Goal: Transaction & Acquisition: Purchase product/service

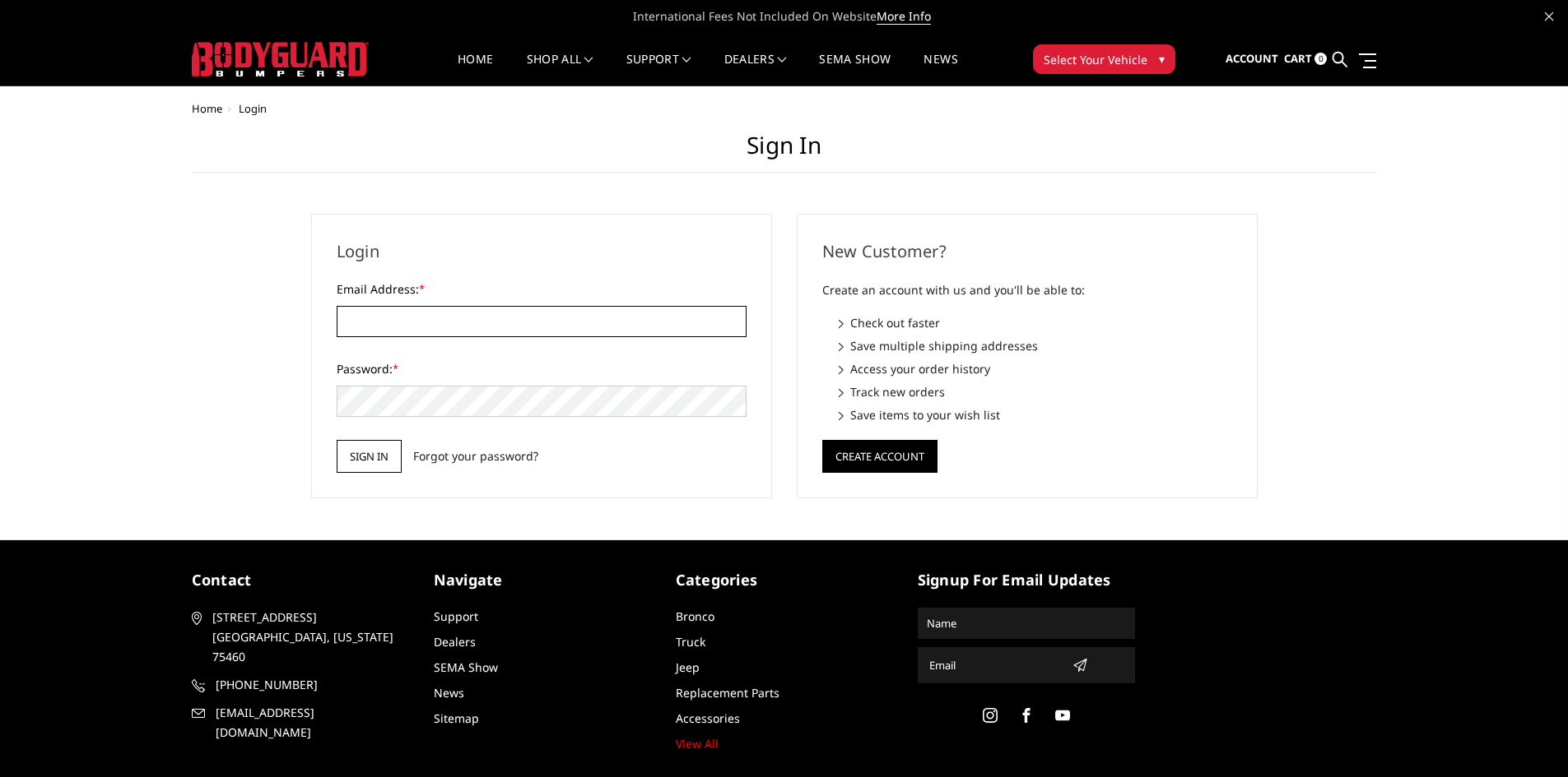
type input "JESSE@THELIFTSHOP.COM"
click at [382, 450] on input "Sign in" at bounding box center [368, 457] width 65 height 33
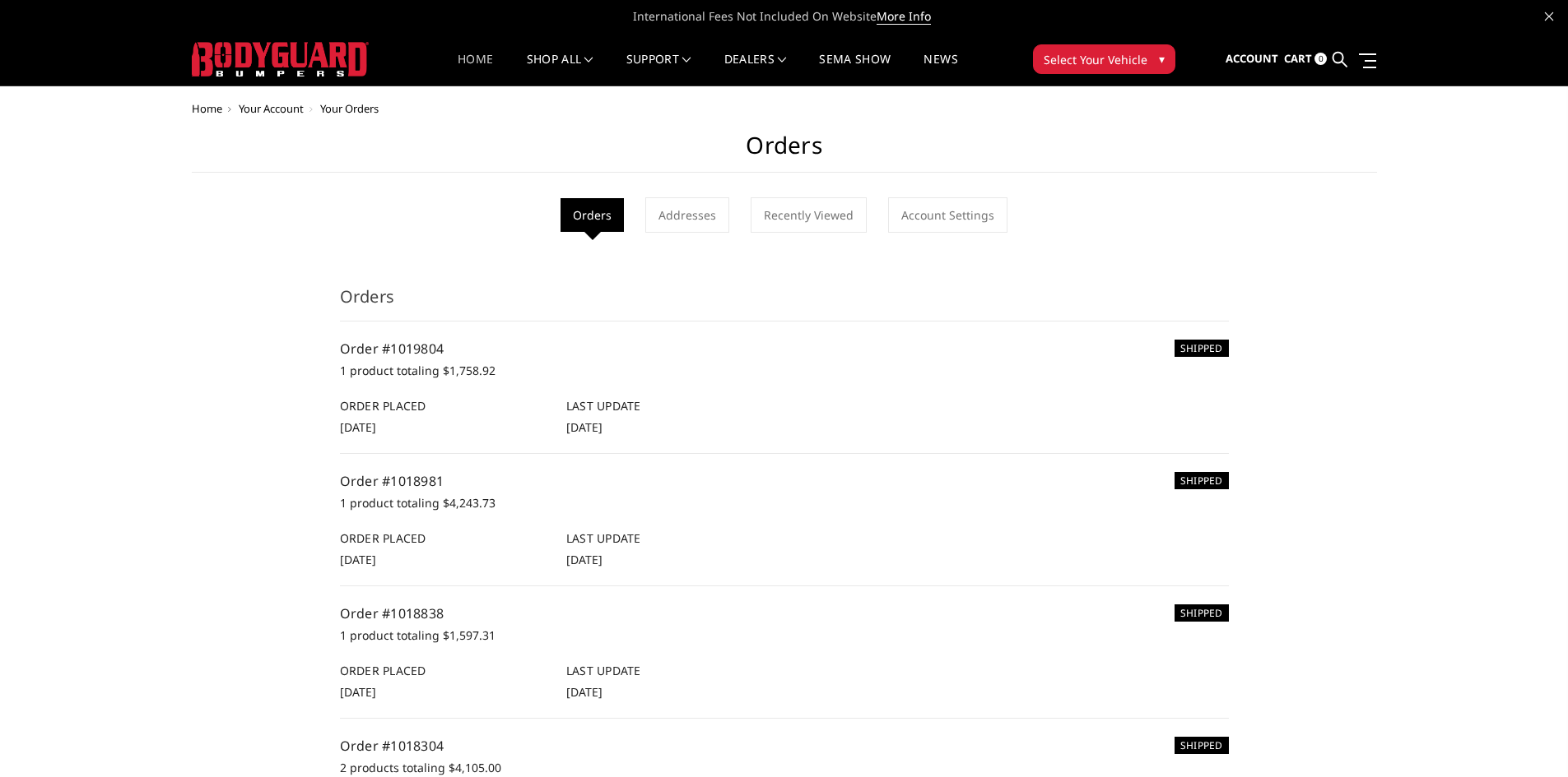
click at [479, 56] on link "Home" at bounding box center [475, 69] width 36 height 32
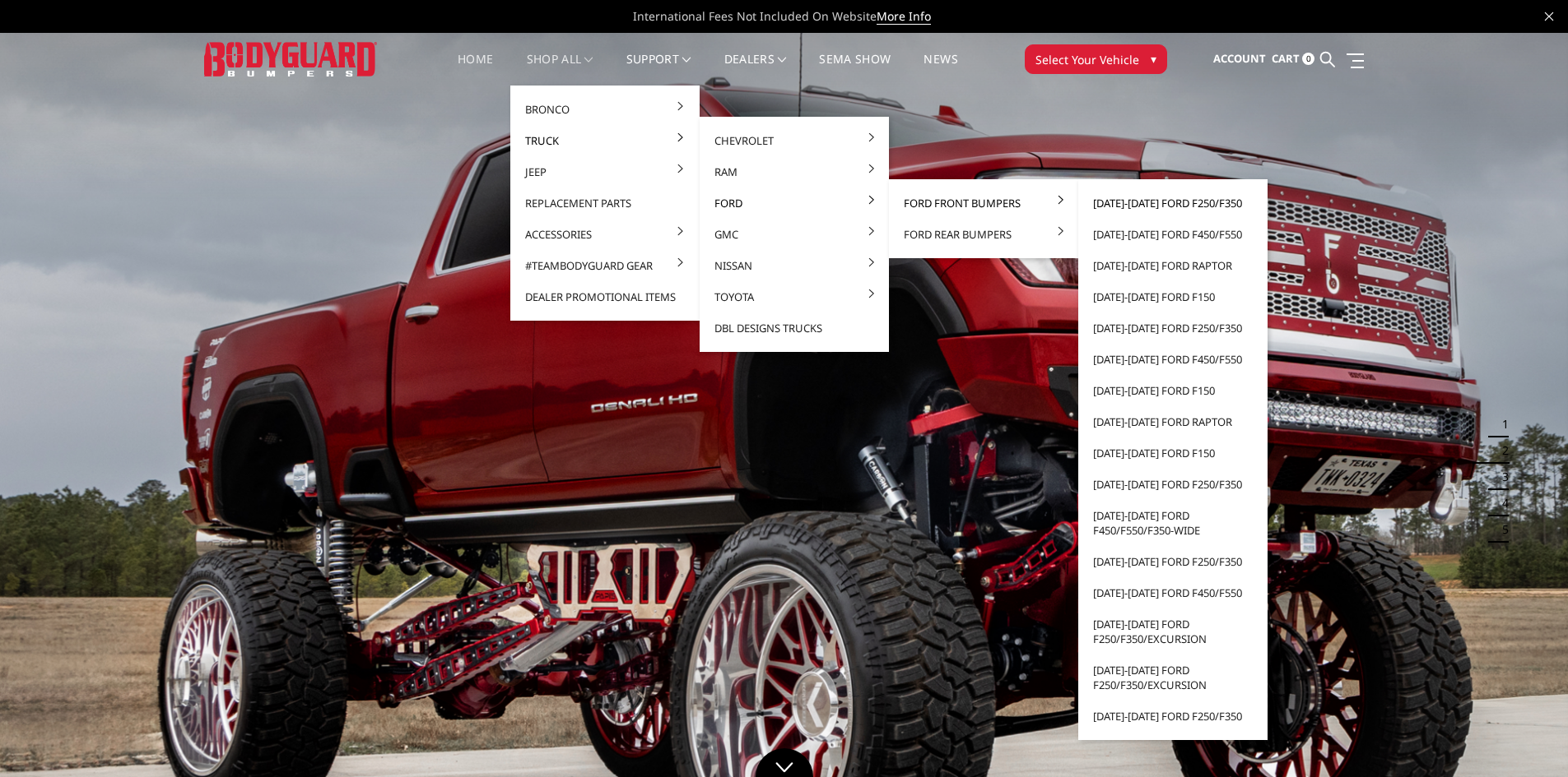
click at [1138, 204] on link "[DATE]-[DATE] Ford F250/F350" at bounding box center [1172, 203] width 176 height 31
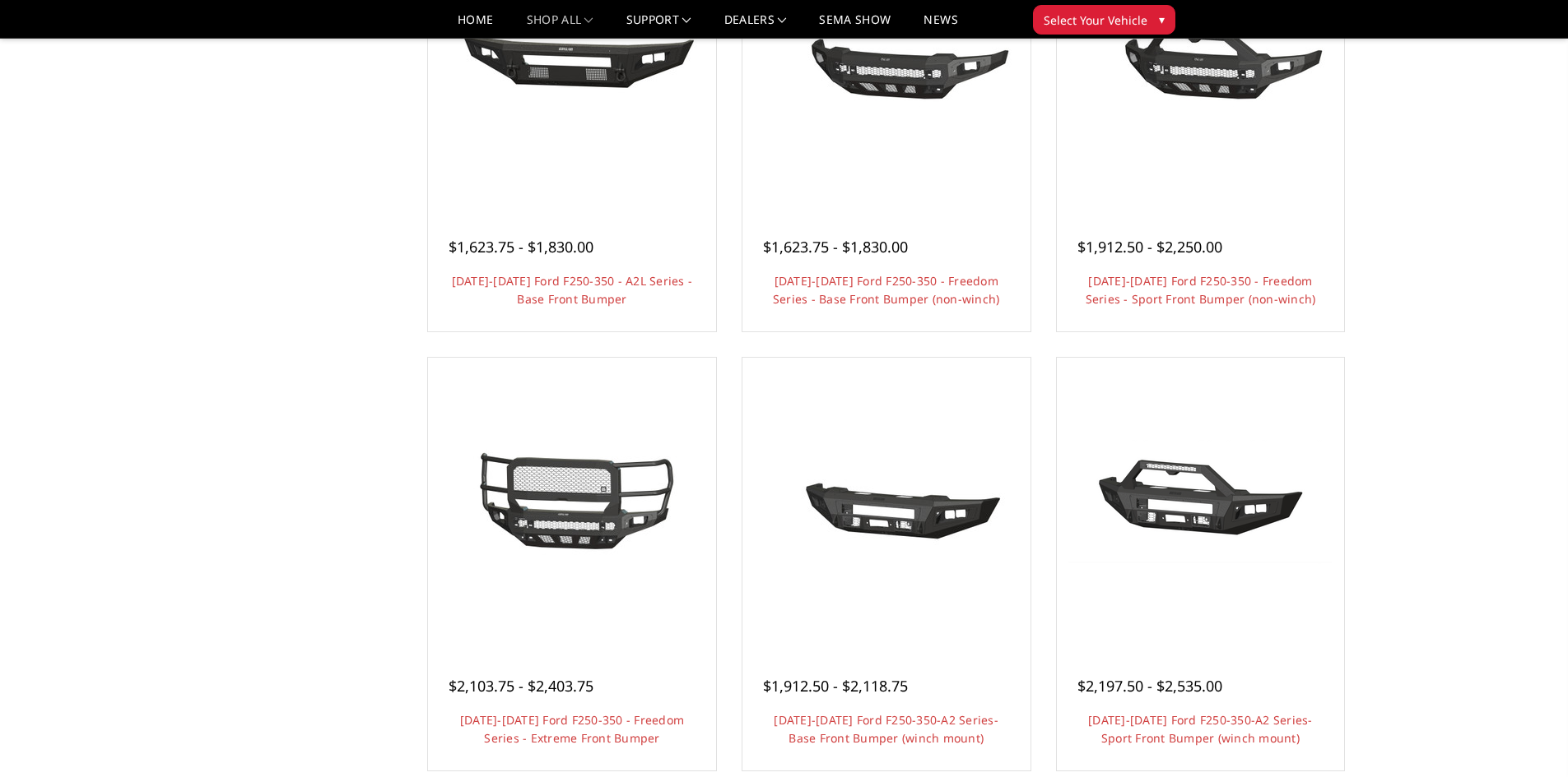
scroll to position [658, 0]
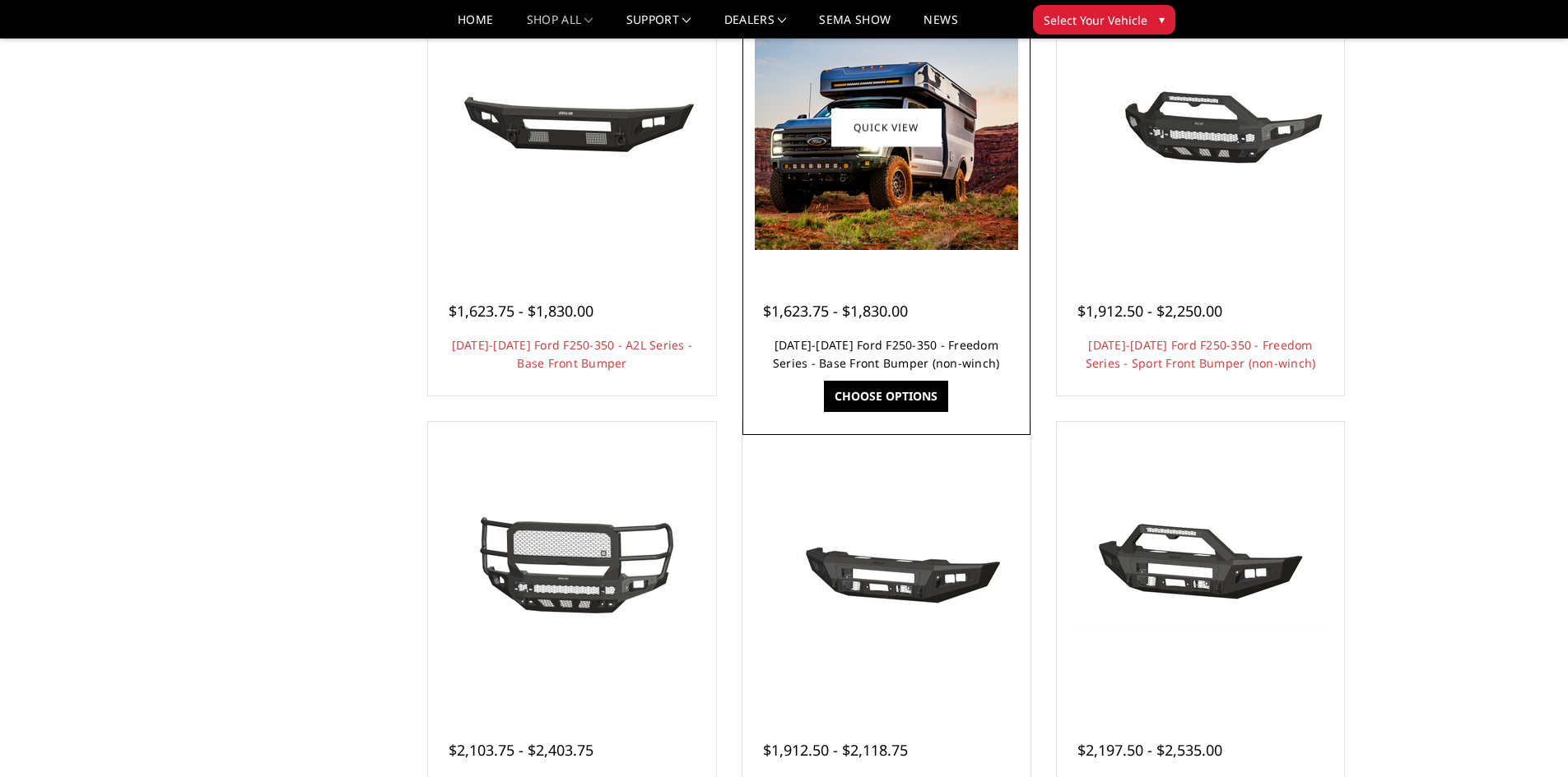
click at [901, 345] on link "2023-2025 Ford F250-350 - Freedom Series - Base Front Bumper (non-winch)" at bounding box center [886, 353] width 227 height 34
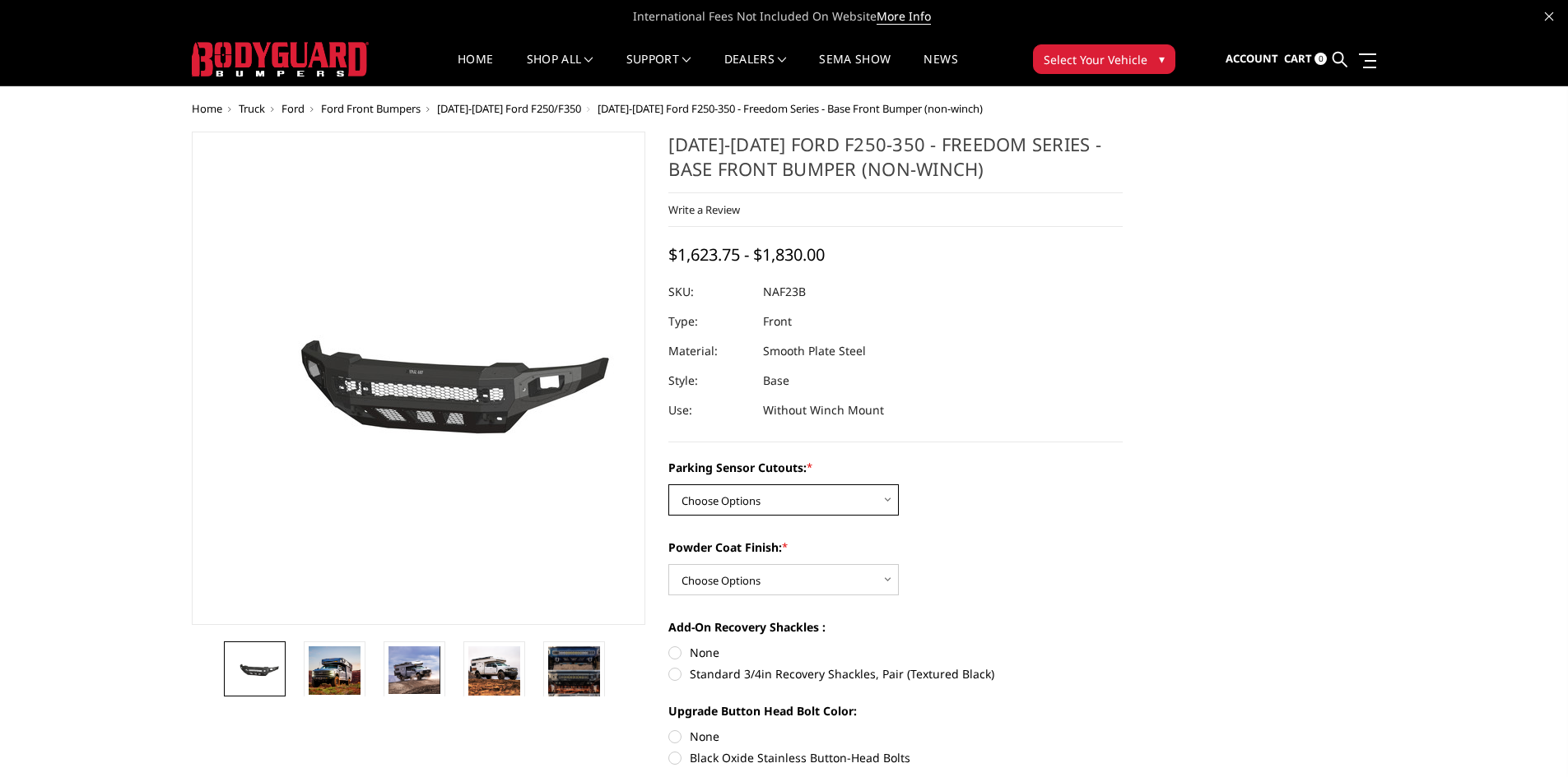
click at [767, 495] on select "Choose Options No - Without Parking Sensor Cutouts Yes - With Parking Sensor Cu…" at bounding box center [783, 500] width 230 height 31
select select "2563"
click at [668, 485] on select "Choose Options No - Without Parking Sensor Cutouts Yes - With Parking Sensor Cu…" at bounding box center [783, 500] width 230 height 31
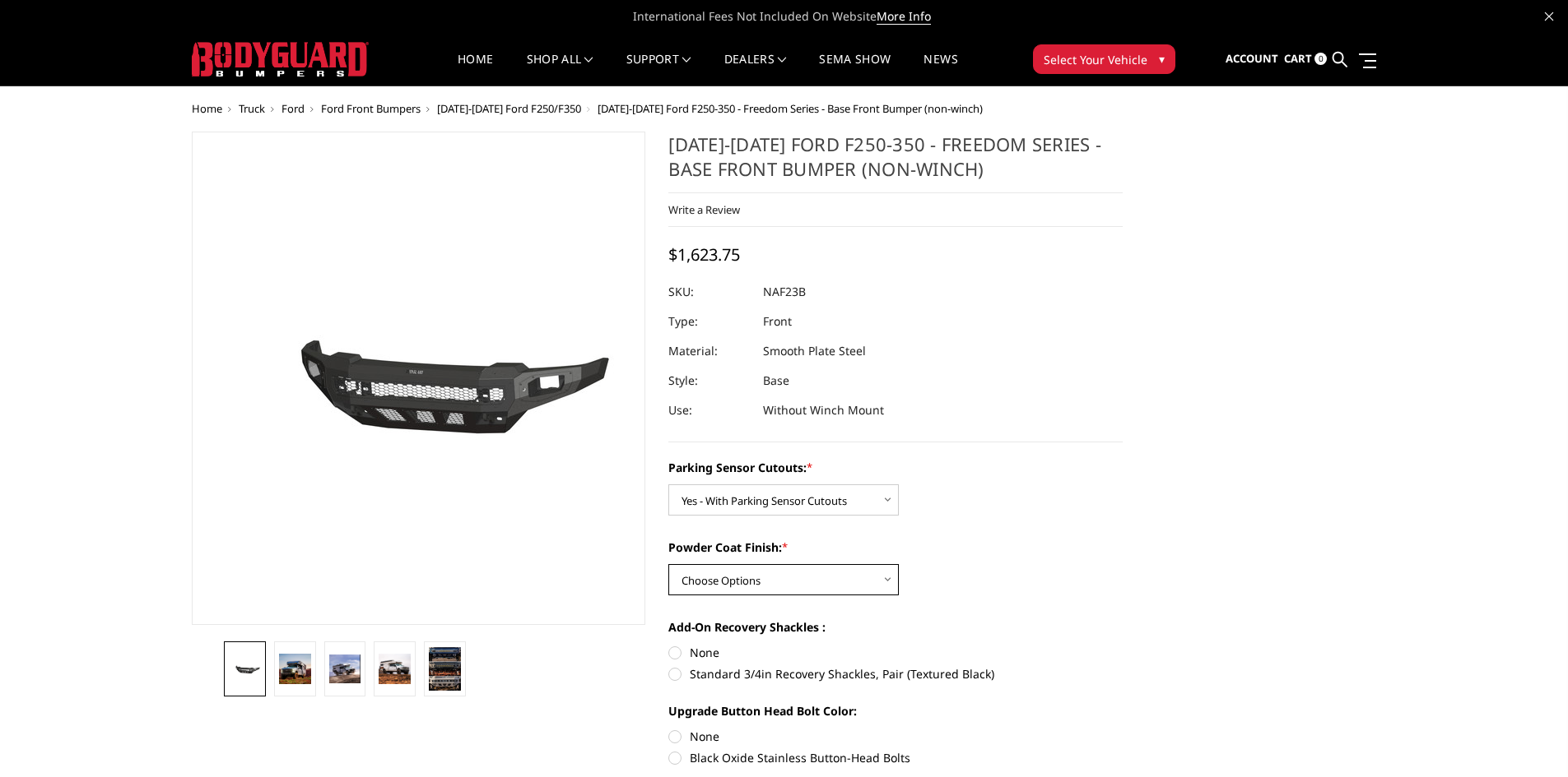
click at [741, 578] on select "Choose Options Bare Metal Textured Black Powder Coat" at bounding box center [783, 580] width 230 height 31
select select "2564"
click at [668, 564] on select "Choose Options Bare Metal Textured Black Powder Coat" at bounding box center [783, 580] width 230 height 31
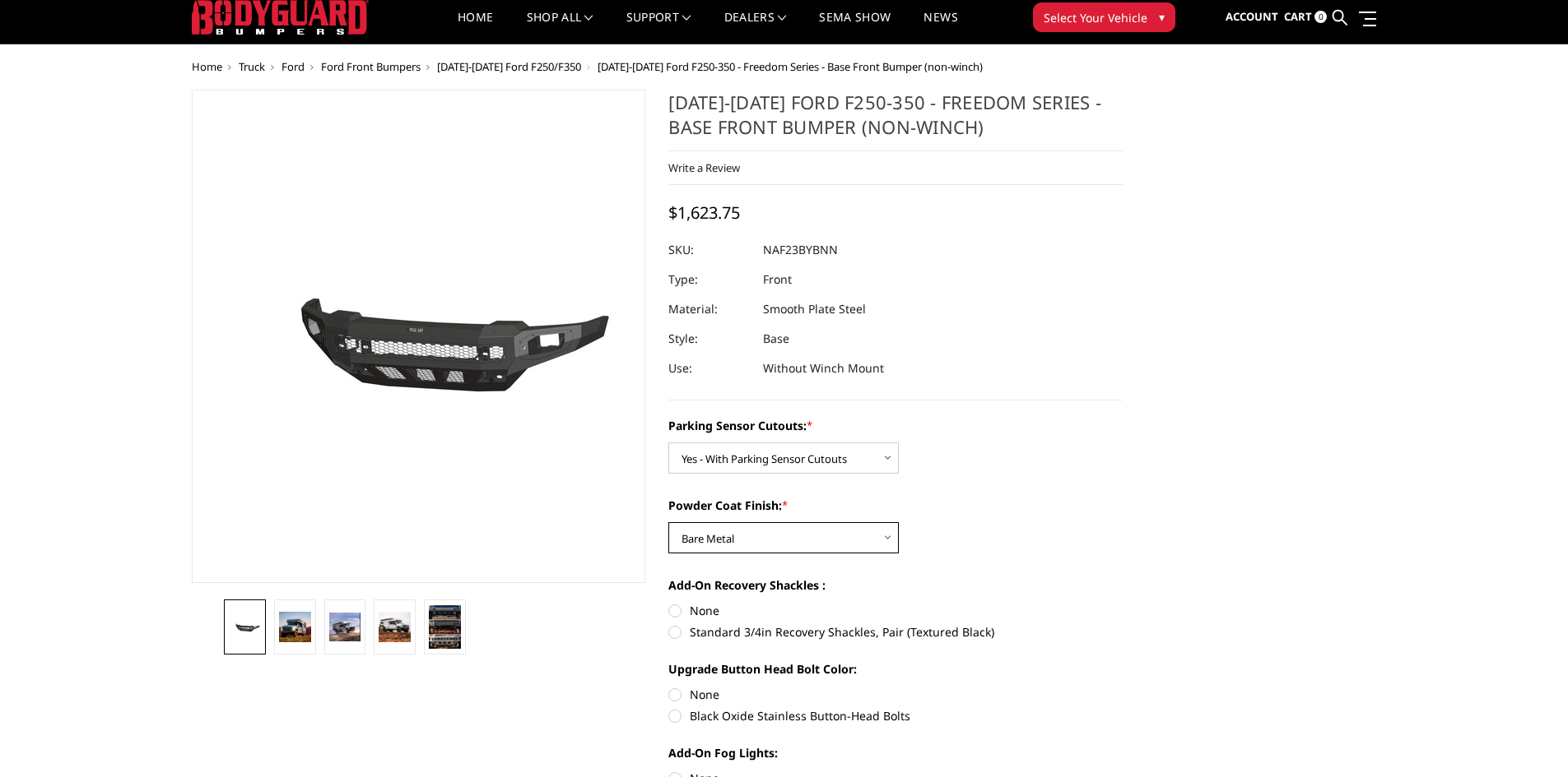
scroll to position [83, 0]
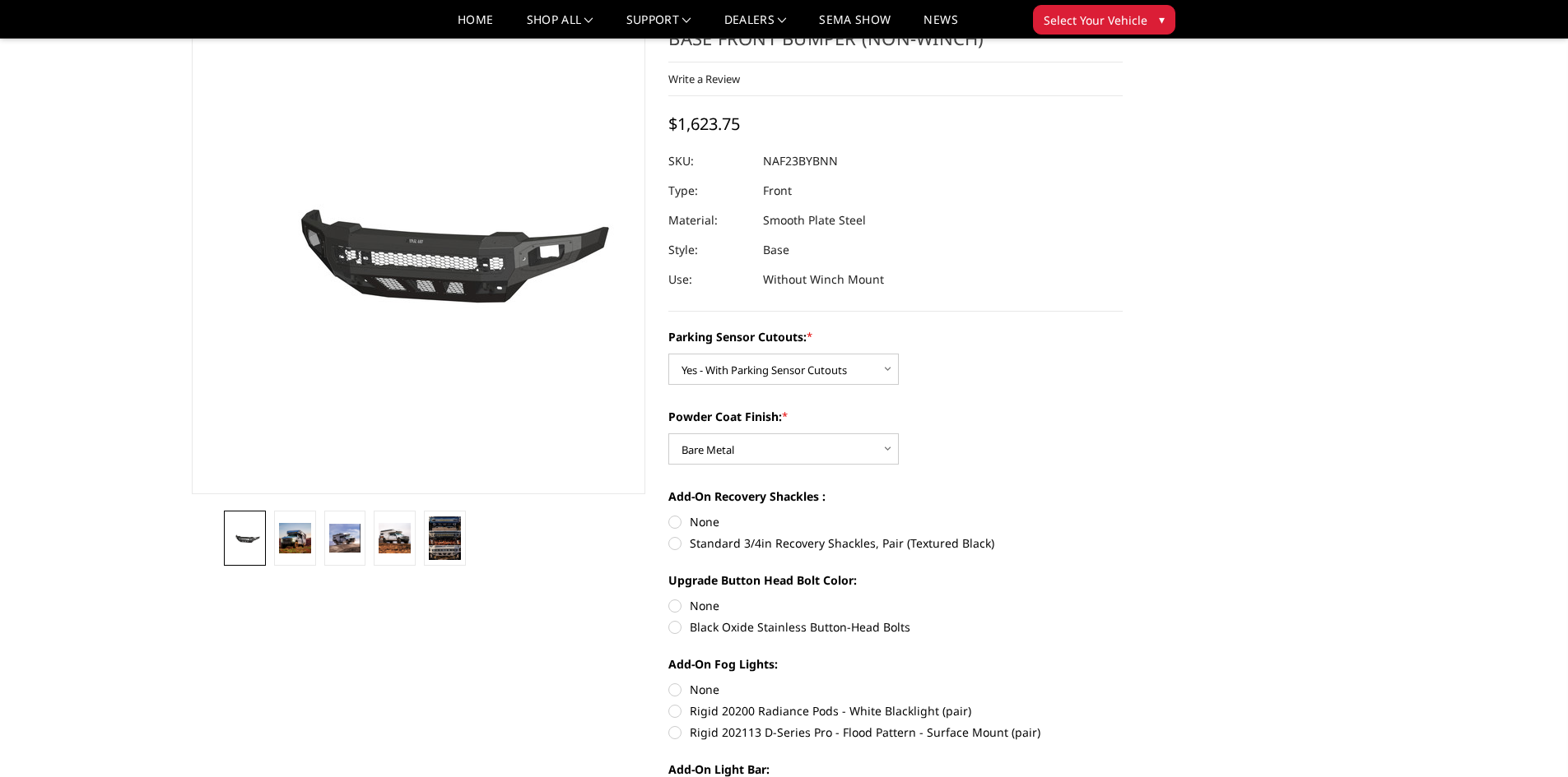
click at [676, 544] on label "Standard 3/4in Recovery Shackles, Pair (Textured Black)" at bounding box center [896, 543] width 454 height 17
click at [1123, 514] on input "Standard 3/4in Recovery Shackles, Pair (Textured Black)" at bounding box center [1123, 514] width 1 height 1
radio input "true"
click at [676, 627] on label "Black Oxide Stainless Button-Head Bolts" at bounding box center [896, 627] width 454 height 17
click at [1123, 598] on input "Black Oxide Stainless Button-Head Bolts" at bounding box center [1123, 597] width 1 height 1
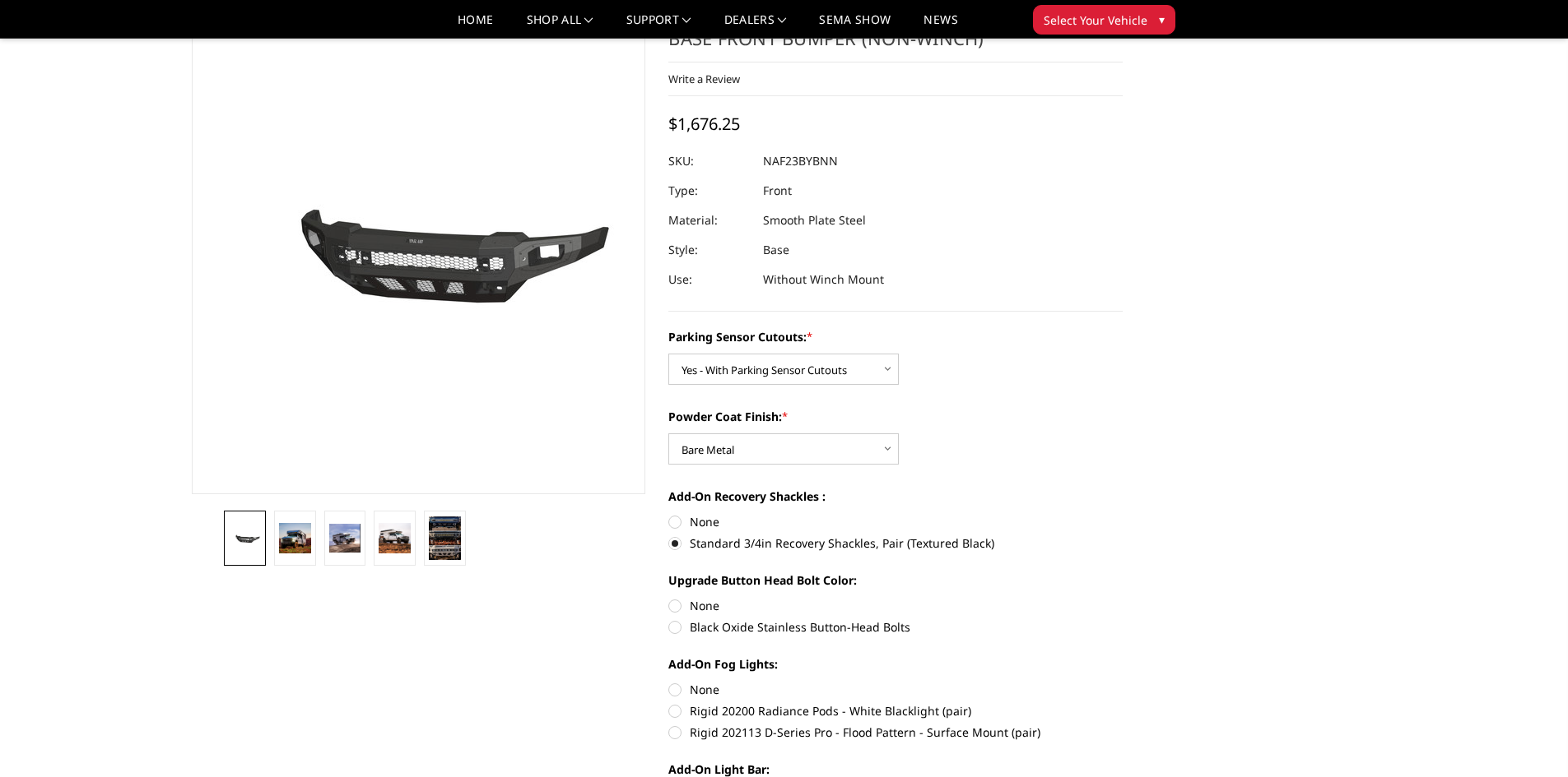
radio input "true"
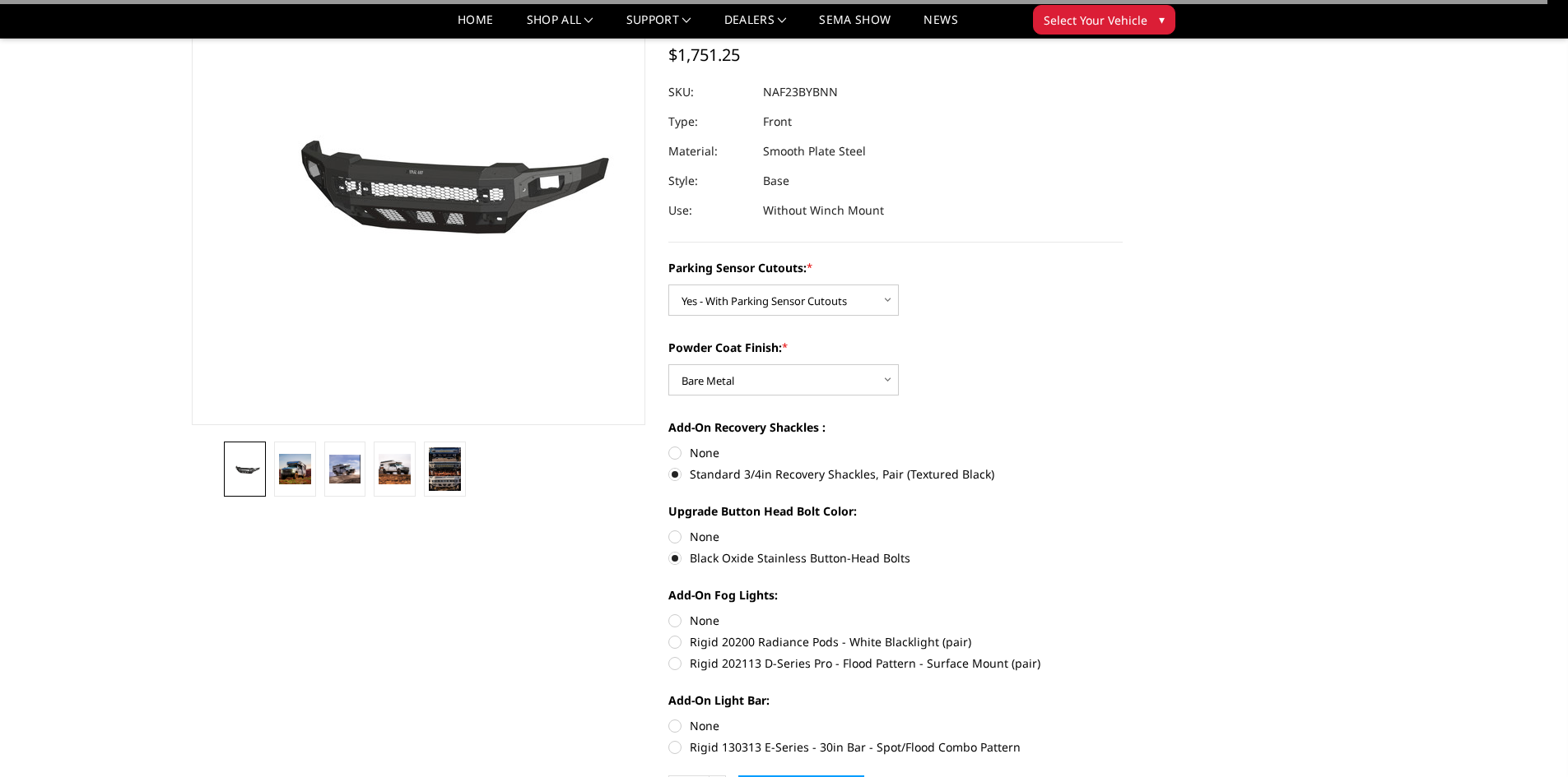
scroll to position [247, 0]
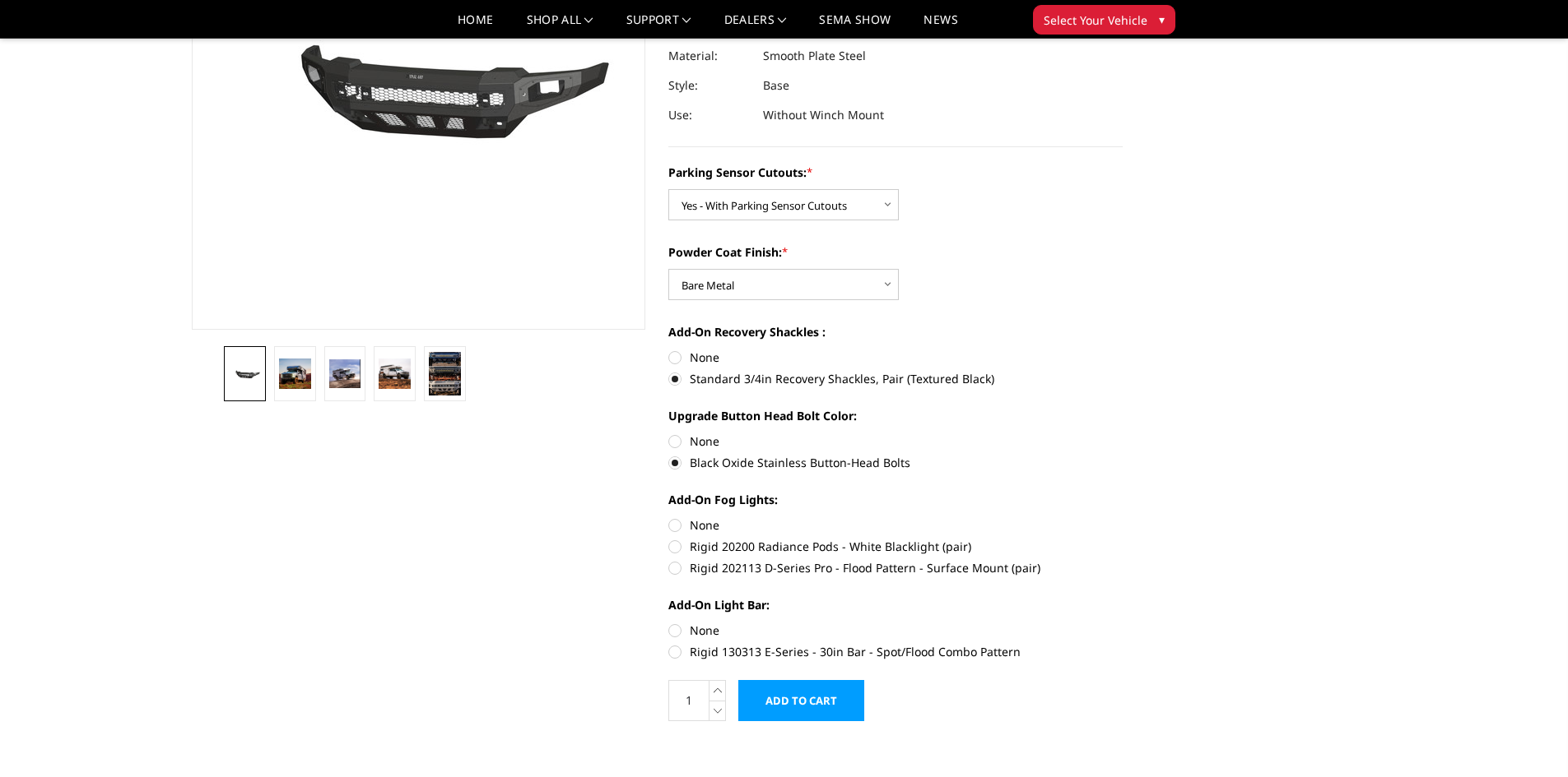
click at [676, 566] on label "Rigid 202113 D-Series Pro - Flood Pattern - Surface Mount (pair)" at bounding box center [896, 567] width 454 height 17
click at [1123, 539] on input "Rigid 202113 D-Series Pro - Flood Pattern - Surface Mount (pair)" at bounding box center [1123, 538] width 1 height 1
radio input "true"
click at [292, 377] on img at bounding box center [295, 373] width 32 height 30
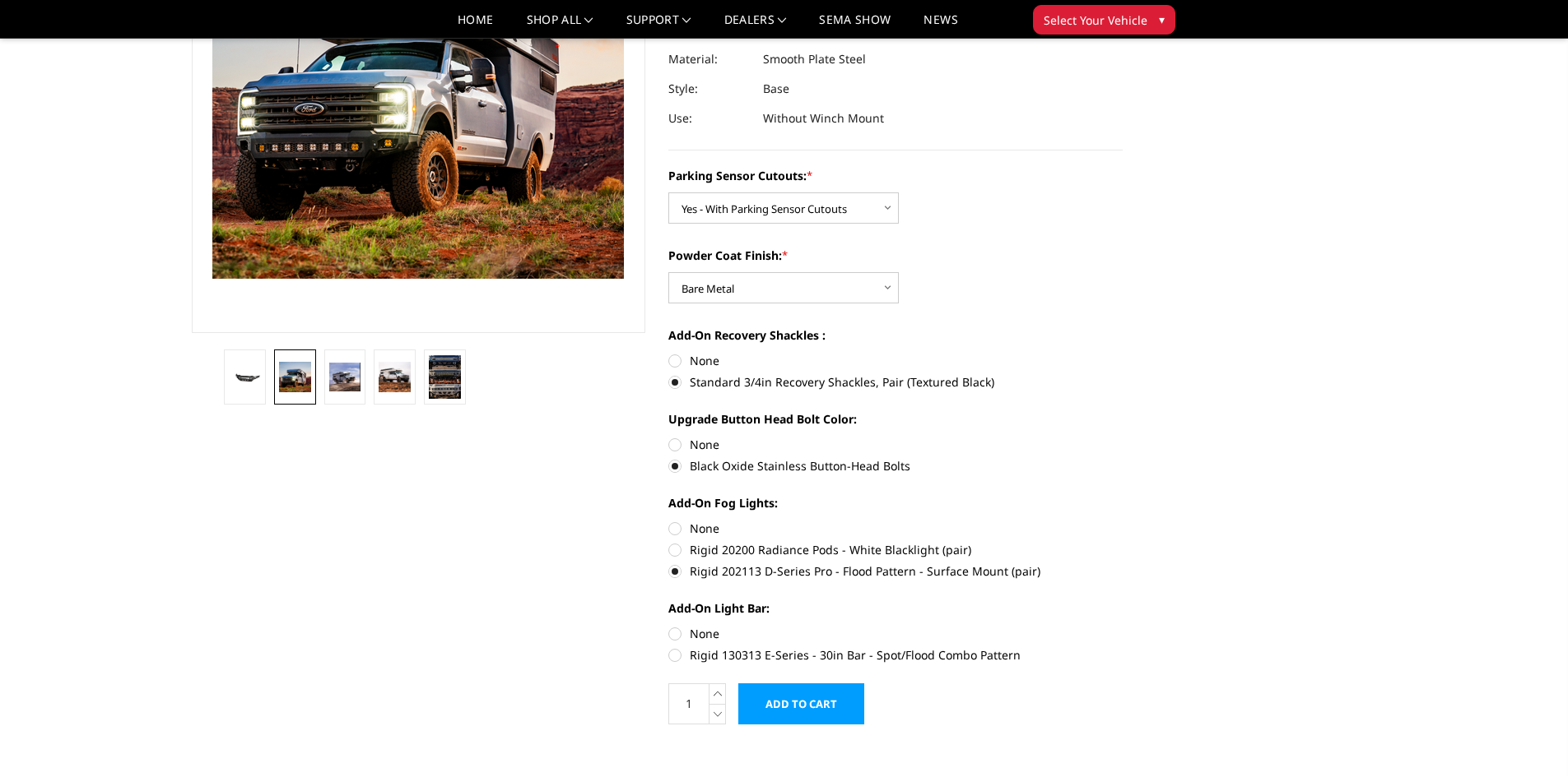
scroll to position [480, 0]
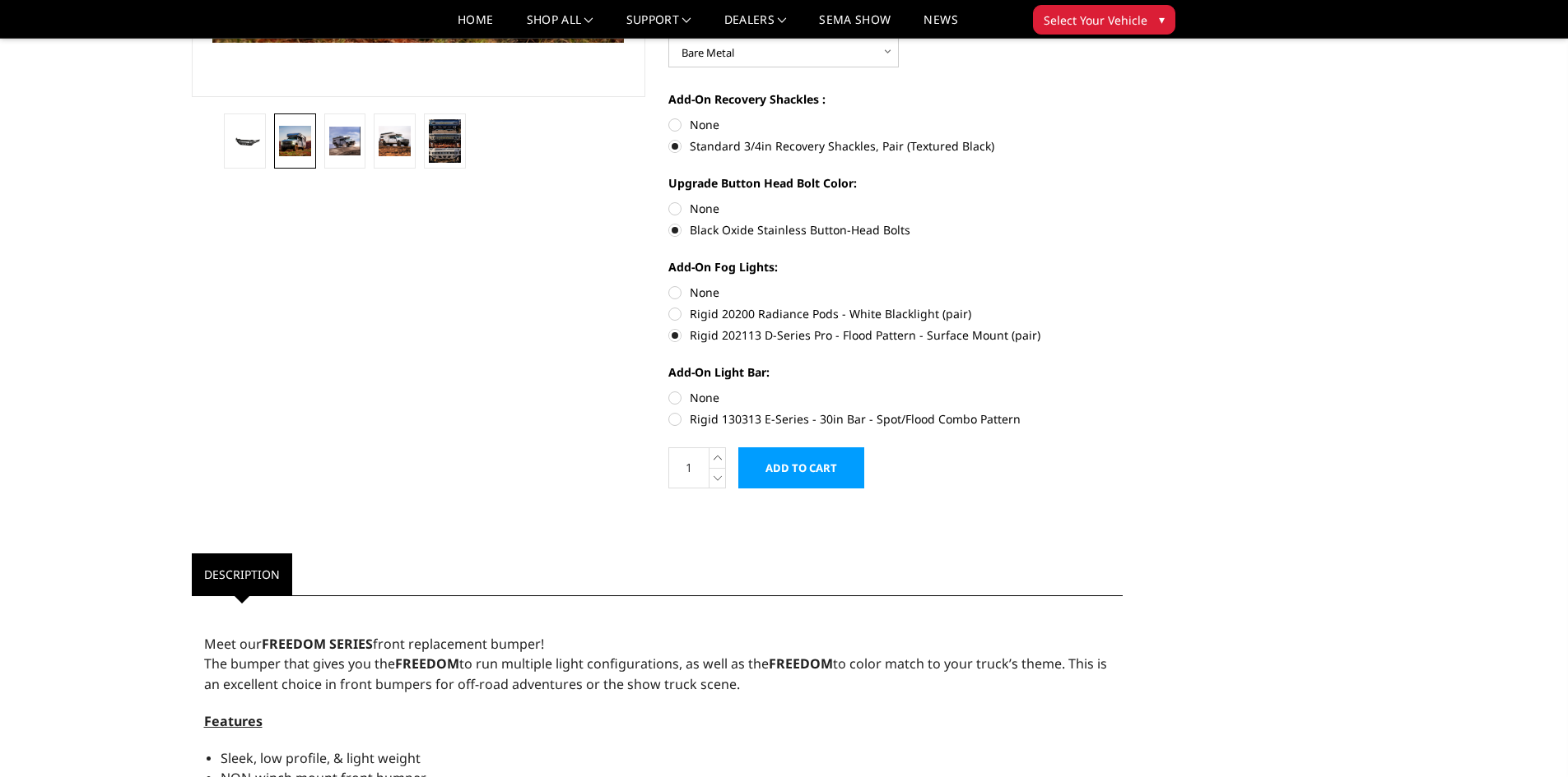
click at [673, 416] on label "Rigid 130313 E-Series - 30in Bar - Spot/Flood Combo Pattern" at bounding box center [896, 419] width 454 height 17
click at [1123, 390] on input "Rigid 130313 E-Series - 30in Bar - Spot/Flood Combo Pattern" at bounding box center [1123, 389] width 1 height 1
radio input "true"
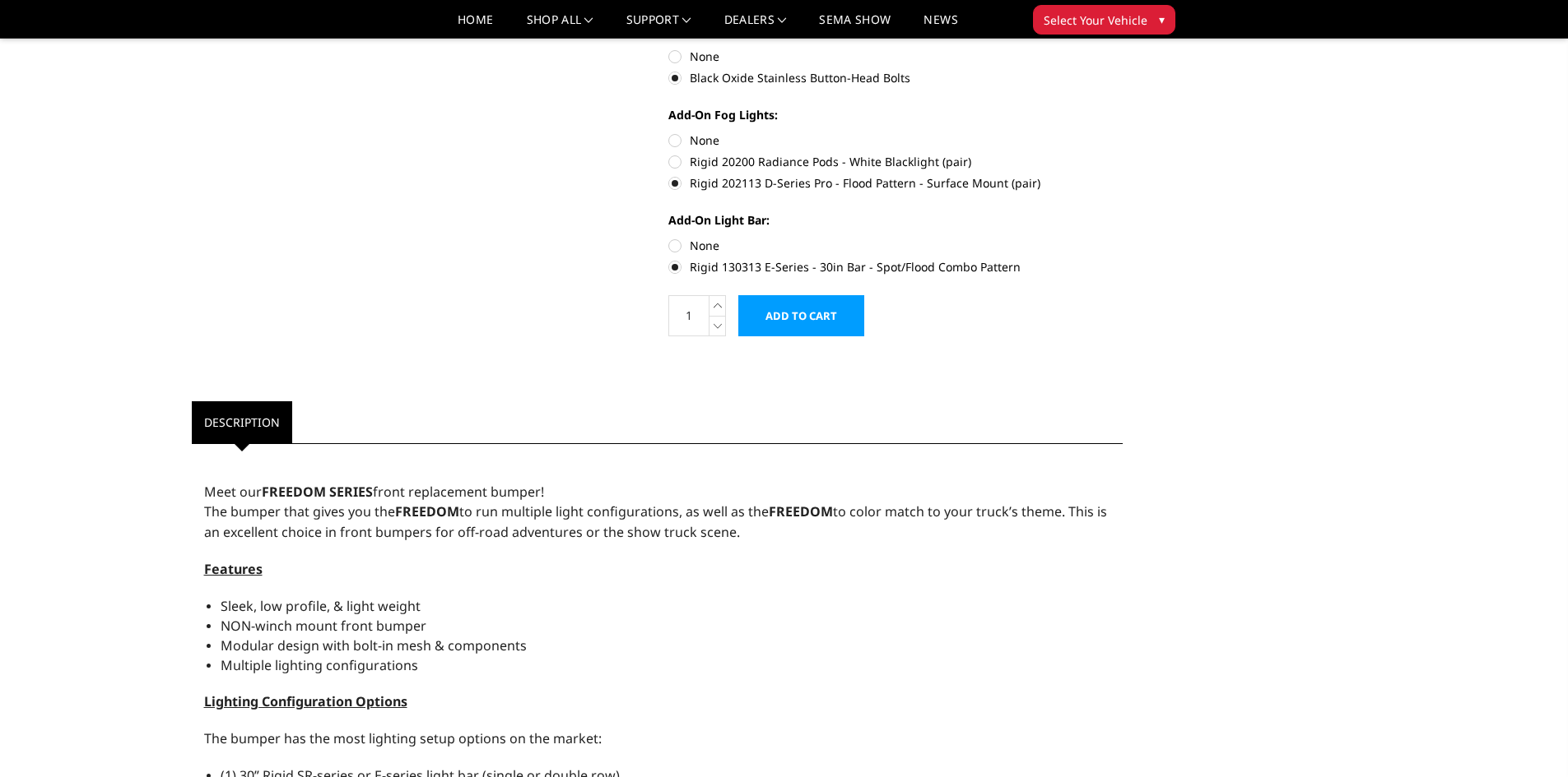
scroll to position [644, 0]
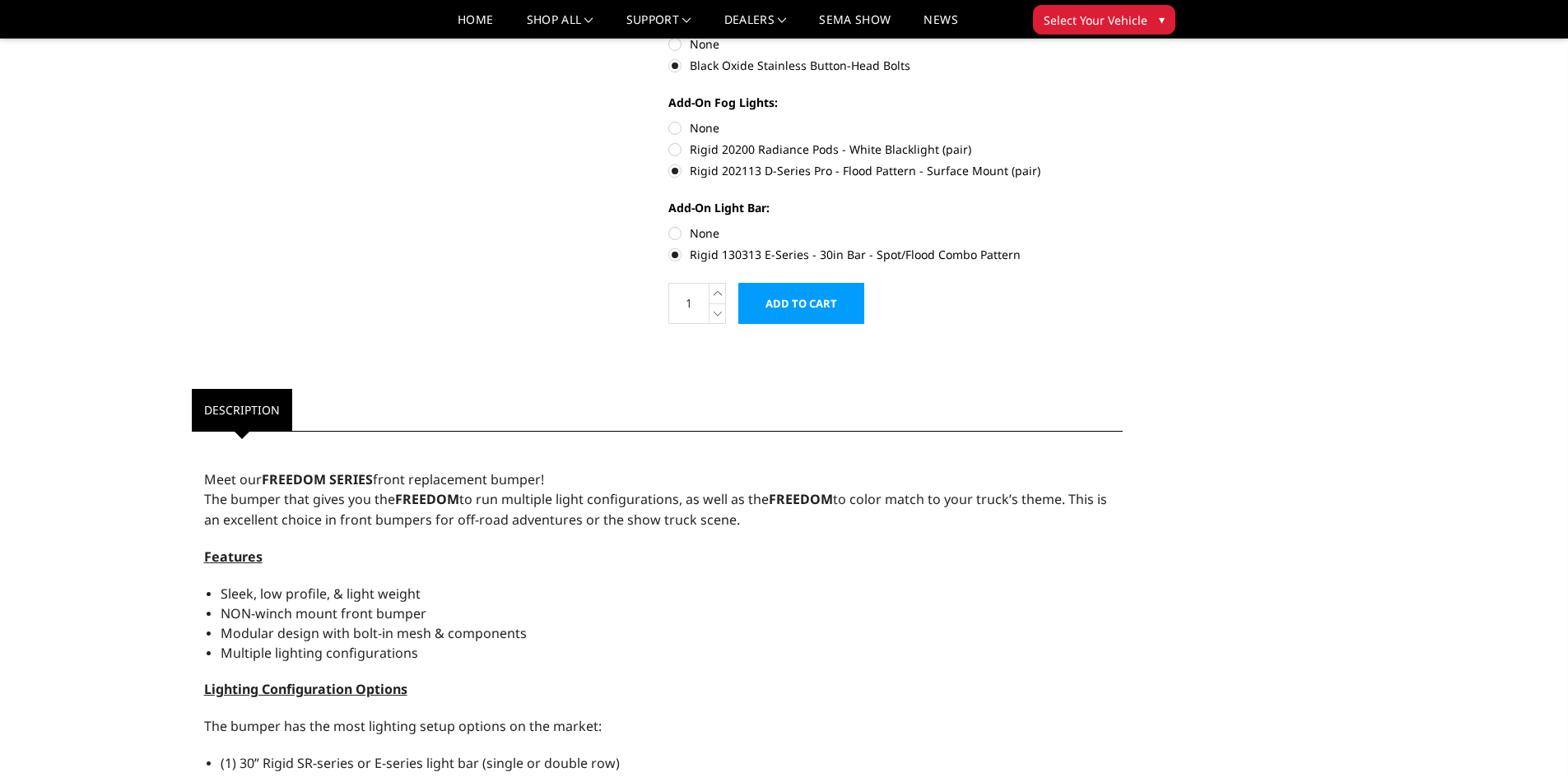
click at [788, 304] on input "Add to Cart" at bounding box center [801, 304] width 126 height 41
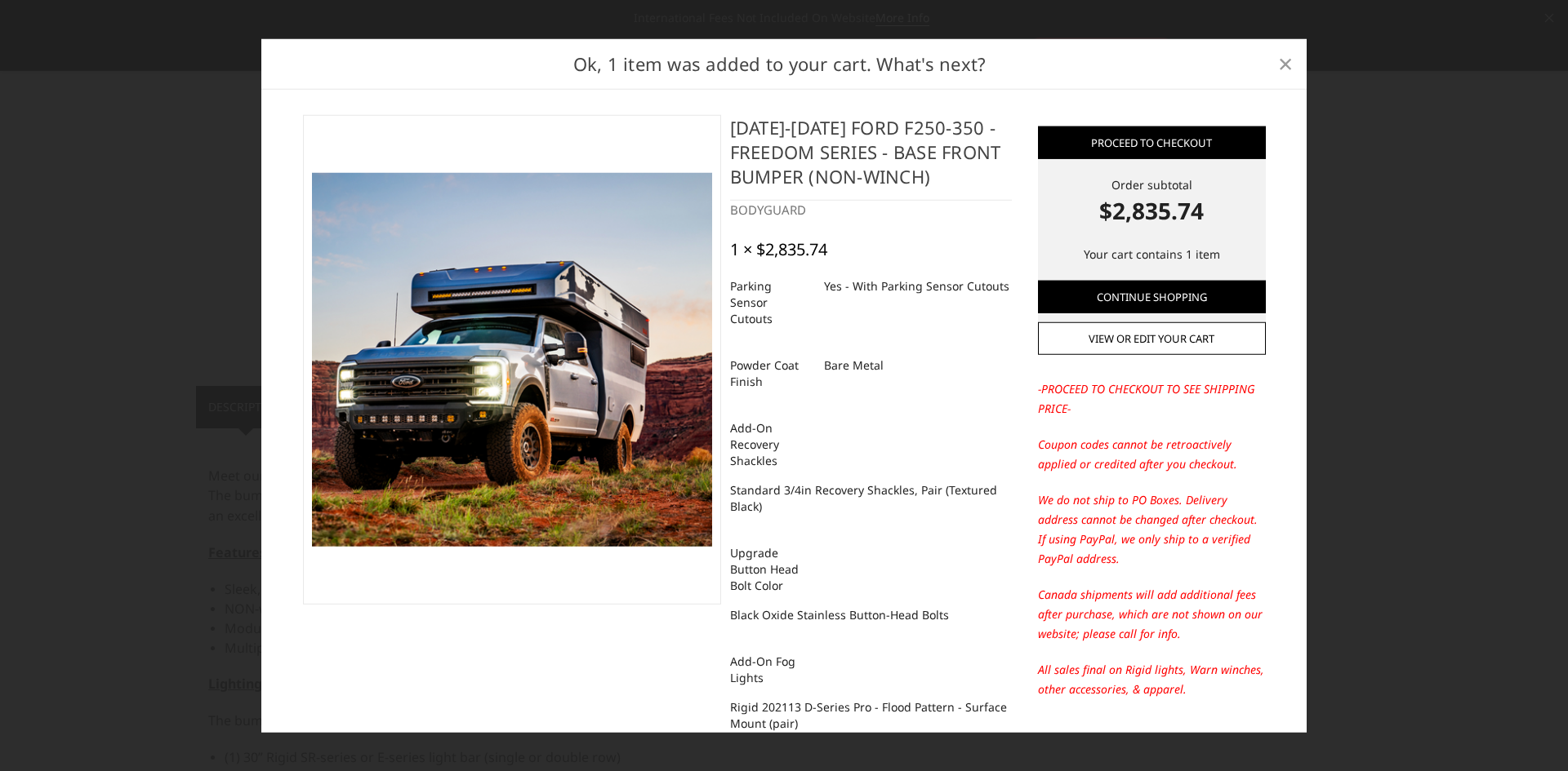
click at [1278, 60] on span "×" at bounding box center [1285, 63] width 15 height 35
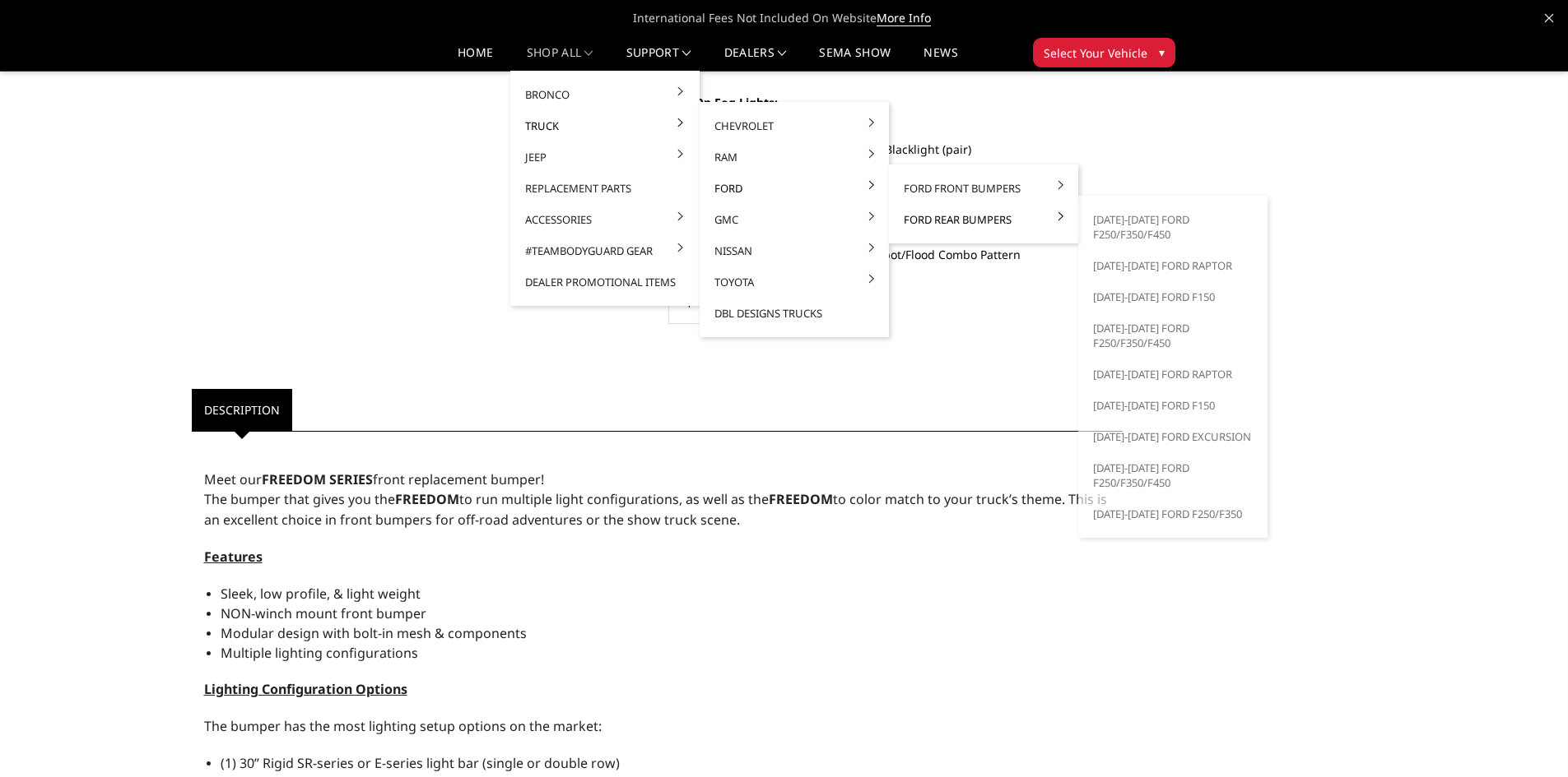
click at [929, 220] on link "Ford Rear Bumpers" at bounding box center [983, 220] width 176 height 31
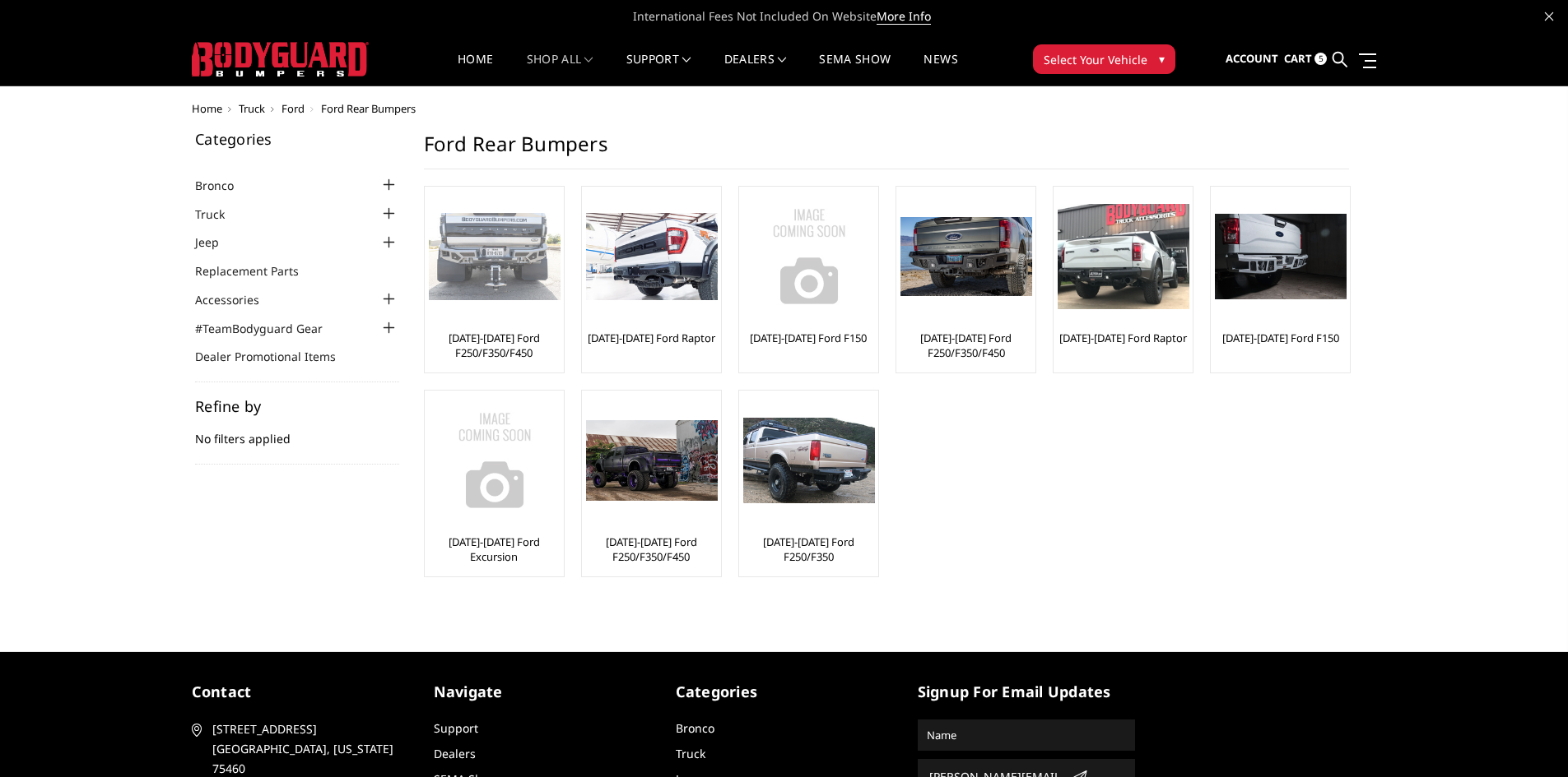
click at [496, 340] on link "[DATE]-[DATE] Ford F250/F350/F450" at bounding box center [494, 346] width 131 height 30
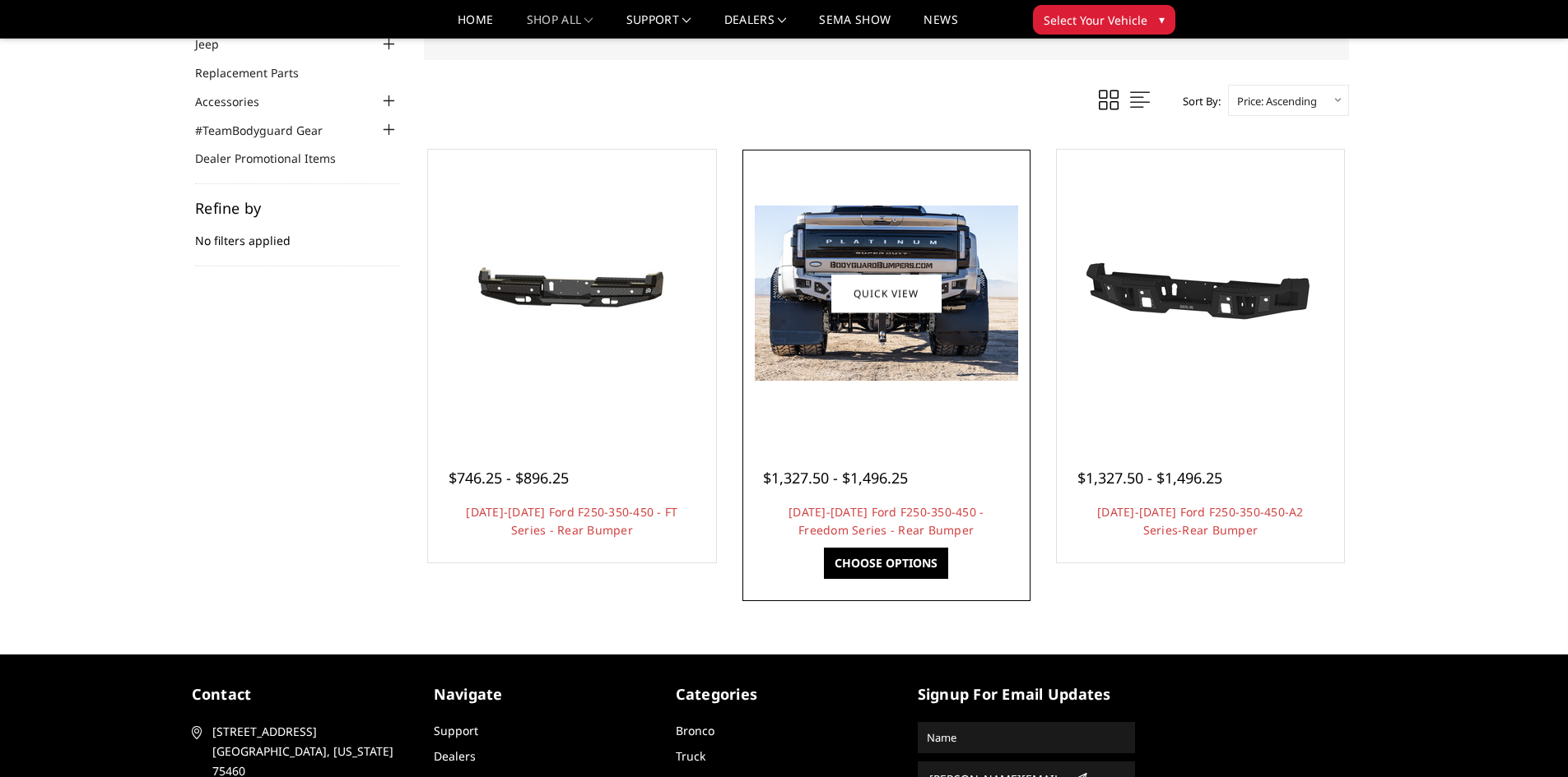
scroll to position [164, 0]
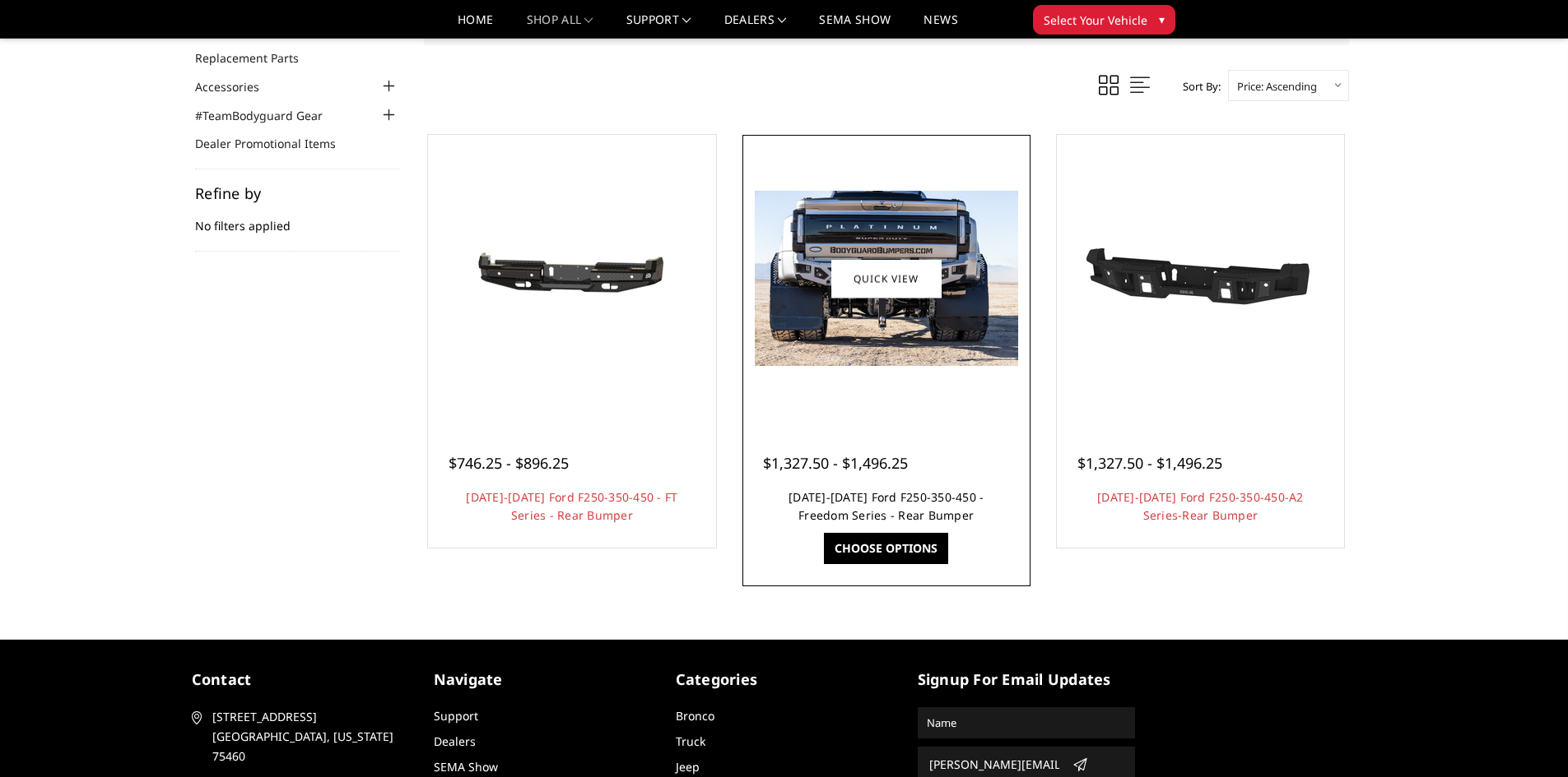
click at [898, 503] on link "[DATE]-[DATE] Ford F250-350-450 - Freedom Series - Rear Bumper" at bounding box center [886, 506] width 195 height 34
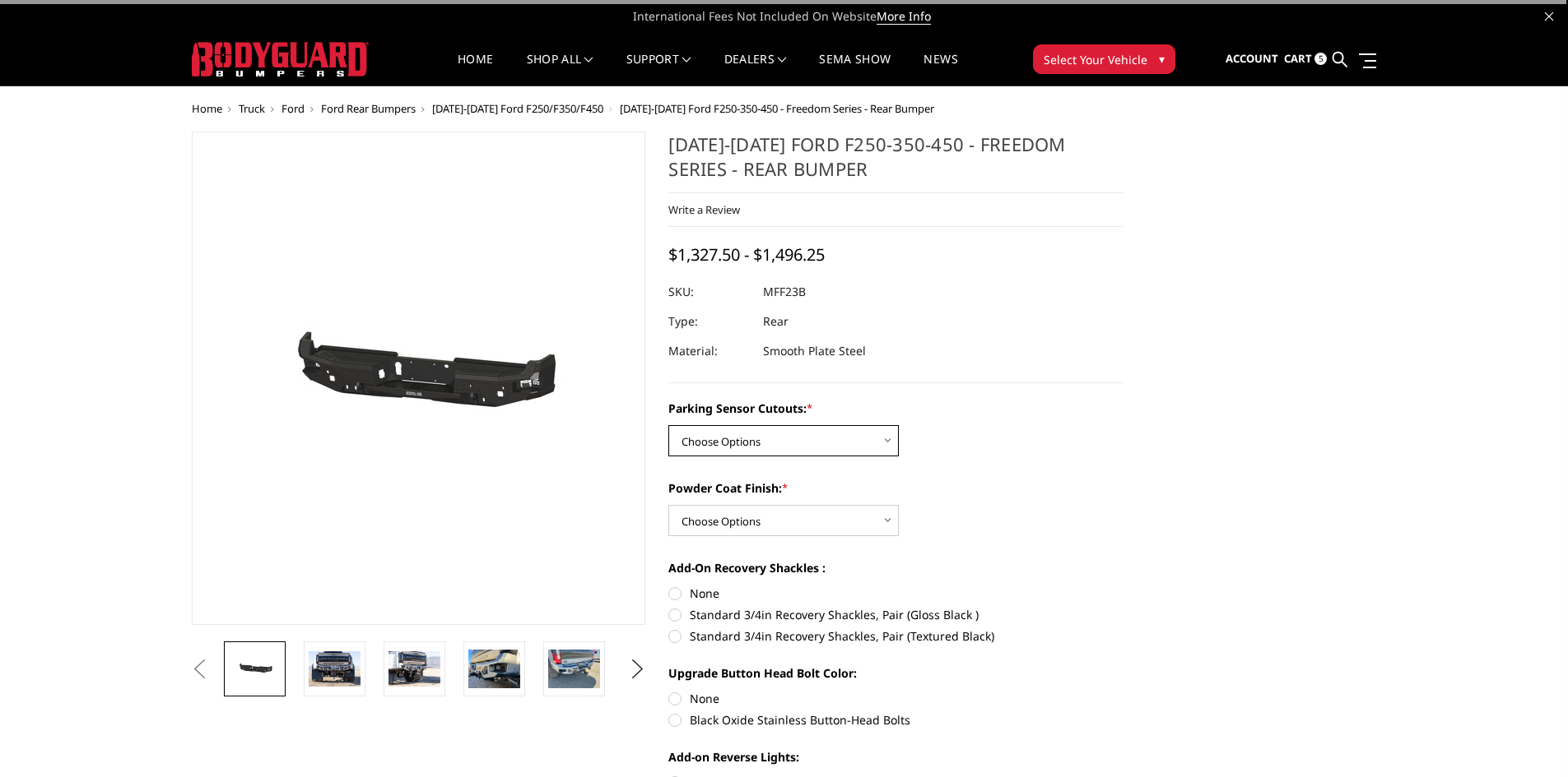
click at [736, 441] on select "Choose Options No - Without Parking Sensor Cutouts Yes - With Parking Sensor Cu…" at bounding box center [783, 441] width 230 height 31
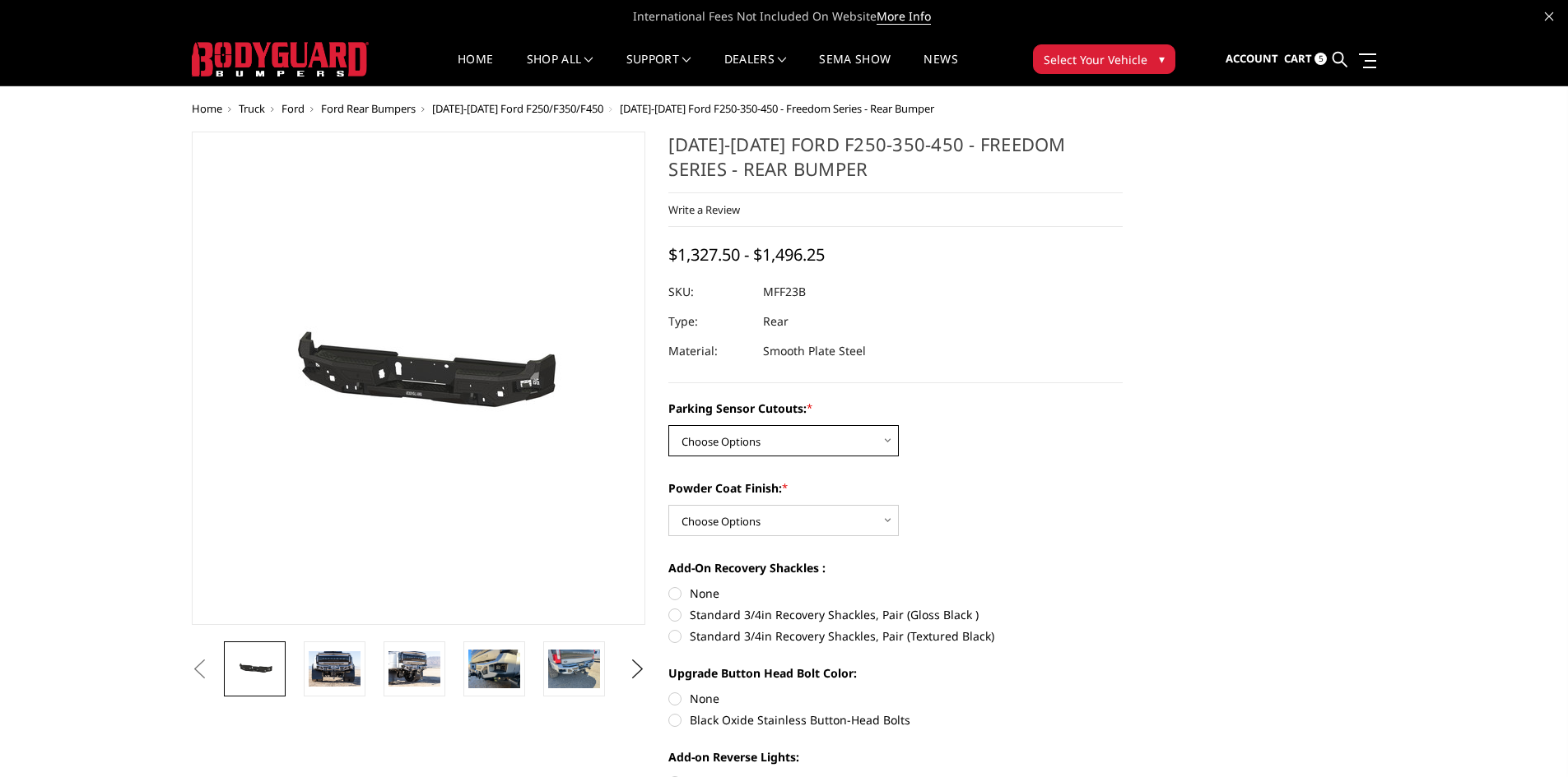
select select "2559"
click at [668, 425] on select "Choose Options No - Without Parking Sensor Cutouts Yes - With Parking Sensor Cu…" at bounding box center [783, 441] width 230 height 31
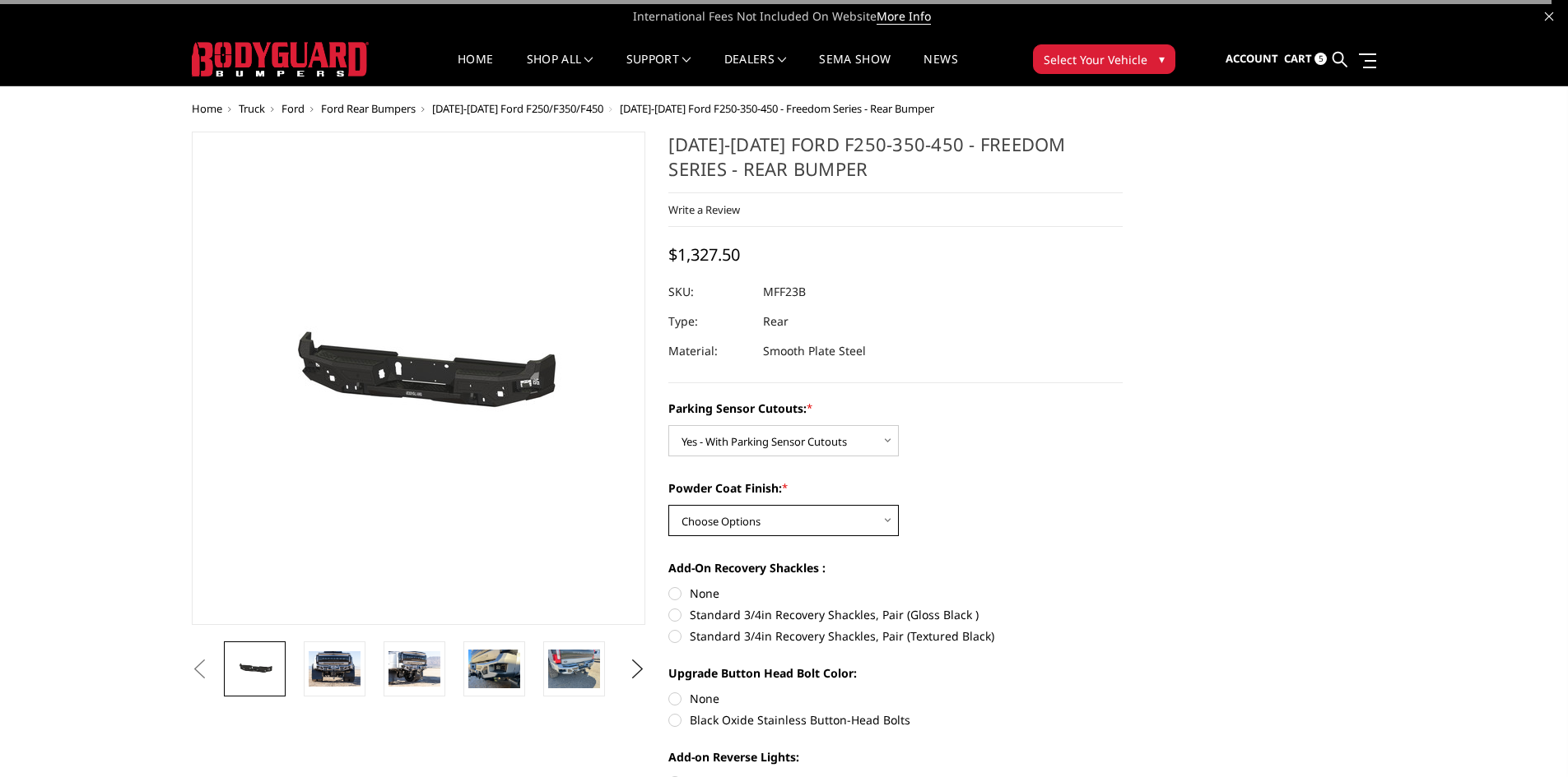
click at [739, 517] on select "Choose Options Bare Metal Textured Black Powder Coat" at bounding box center [783, 521] width 230 height 31
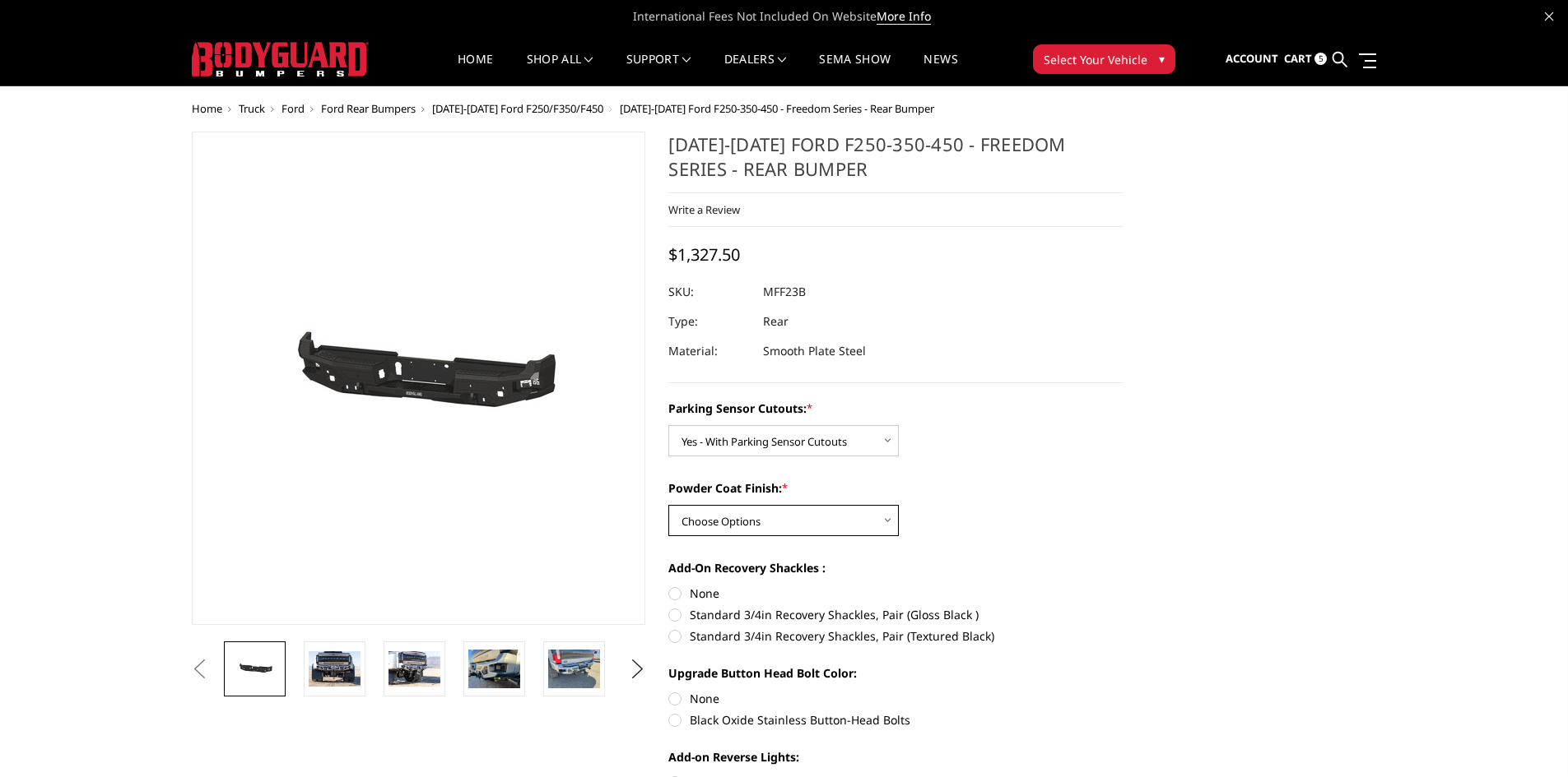
select select "2560"
click at [668, 505] on select "Choose Options Bare Metal Textured Black Powder Coat" at bounding box center [783, 521] width 230 height 31
click at [673, 613] on label "Standard 3/4in Recovery Shackles, Pair (Gloss Black )" at bounding box center [896, 614] width 454 height 17
click at [1123, 585] on input "Standard 3/4in Recovery Shackles, Pair (Gloss Black )" at bounding box center [1123, 585] width 1 height 1
radio input "true"
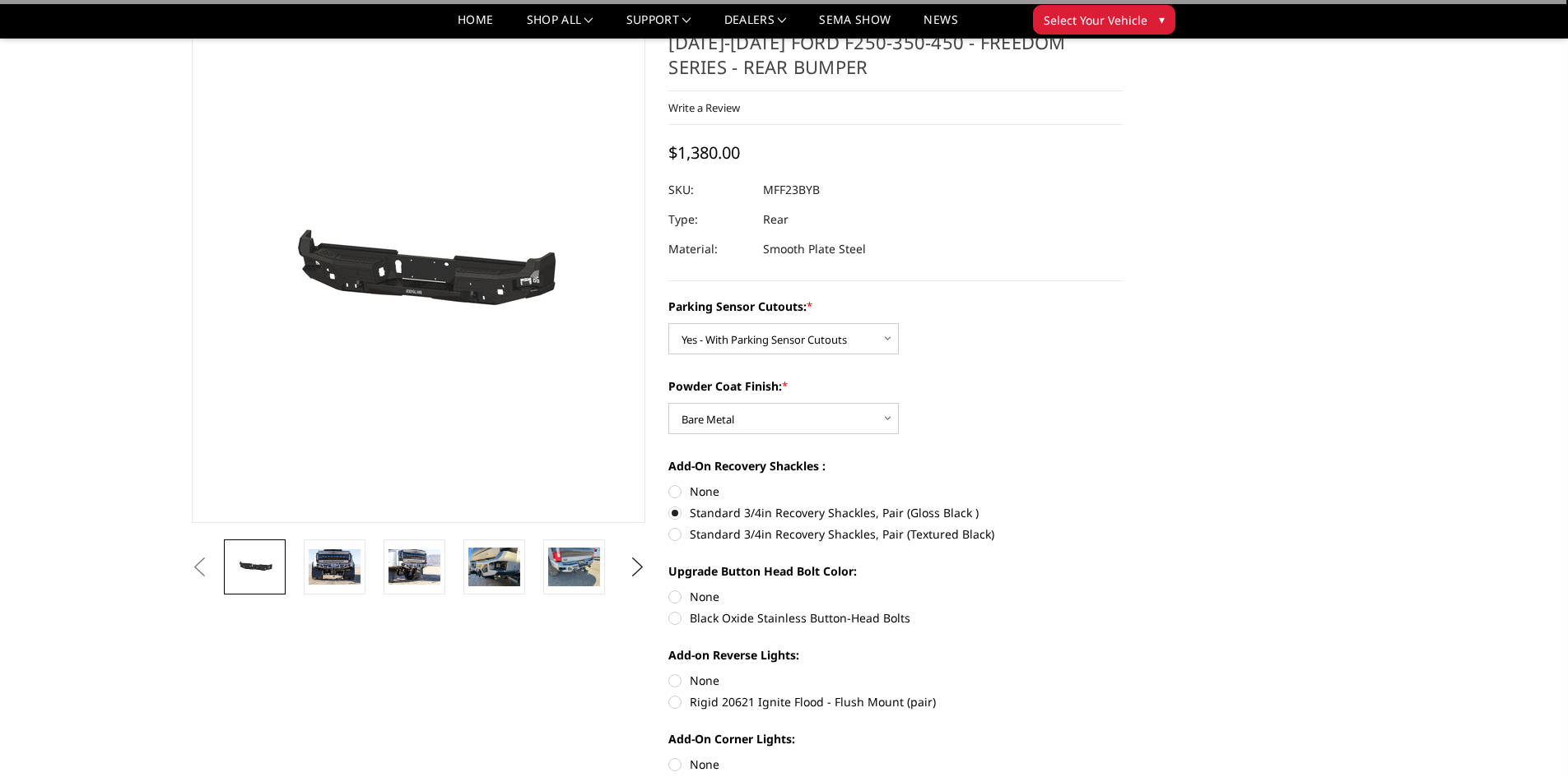
scroll to position [83, 0]
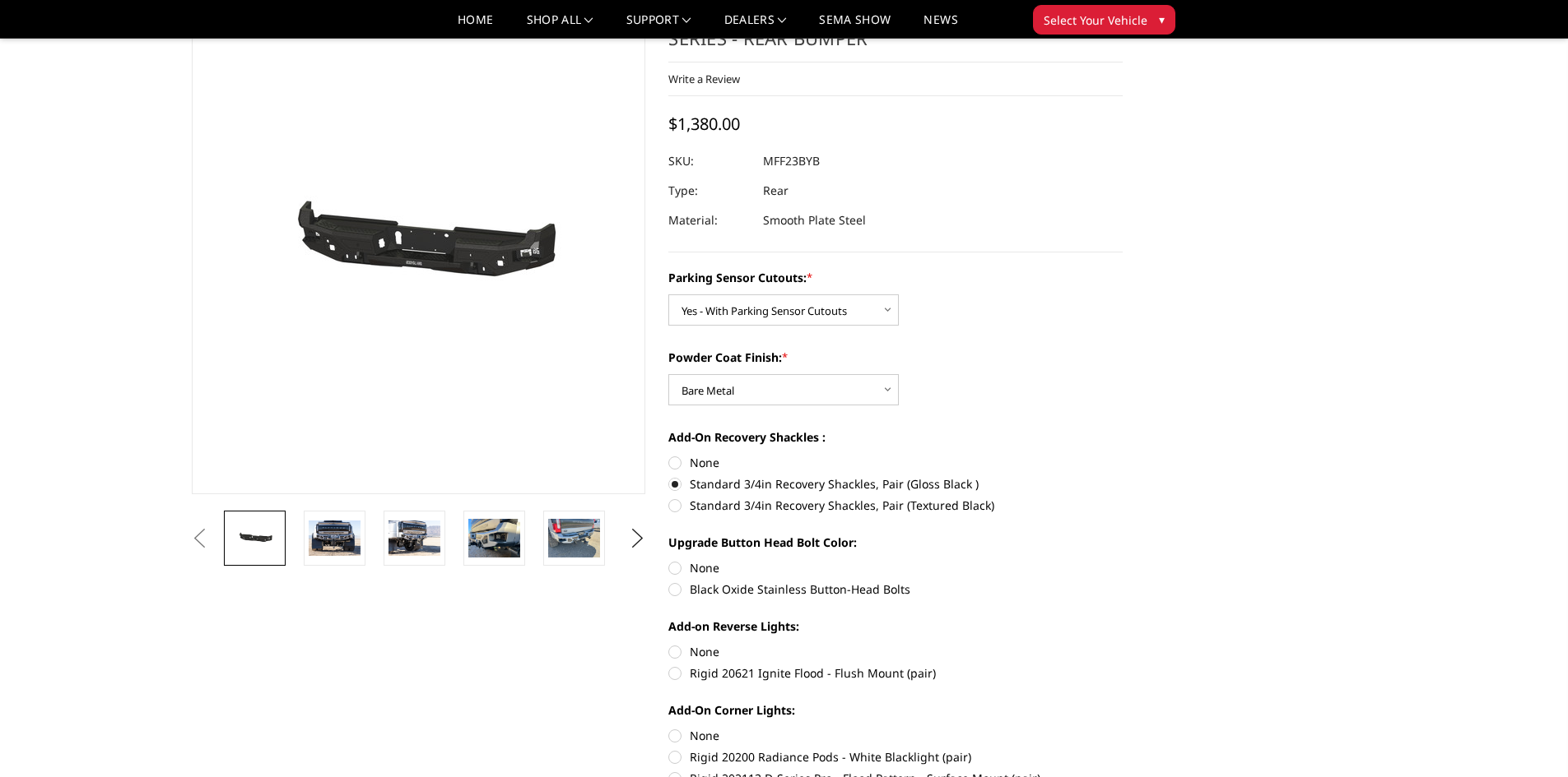
click at [679, 590] on label "Black Oxide Stainless Button-Head Bolts" at bounding box center [896, 589] width 454 height 17
click at [1123, 560] on input "Black Oxide Stainless Button-Head Bolts" at bounding box center [1123, 559] width 1 height 1
radio input "true"
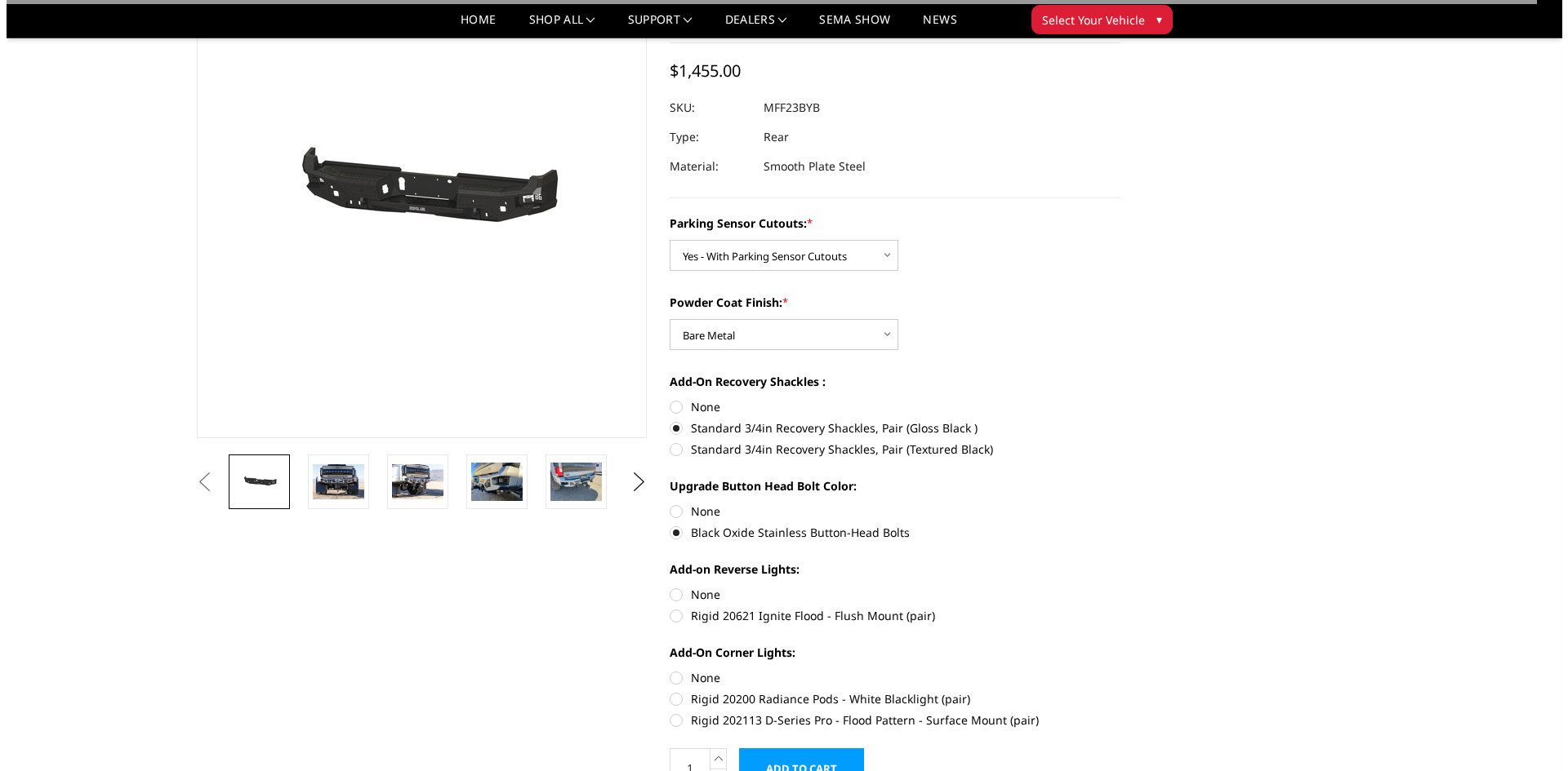
scroll to position [163, 0]
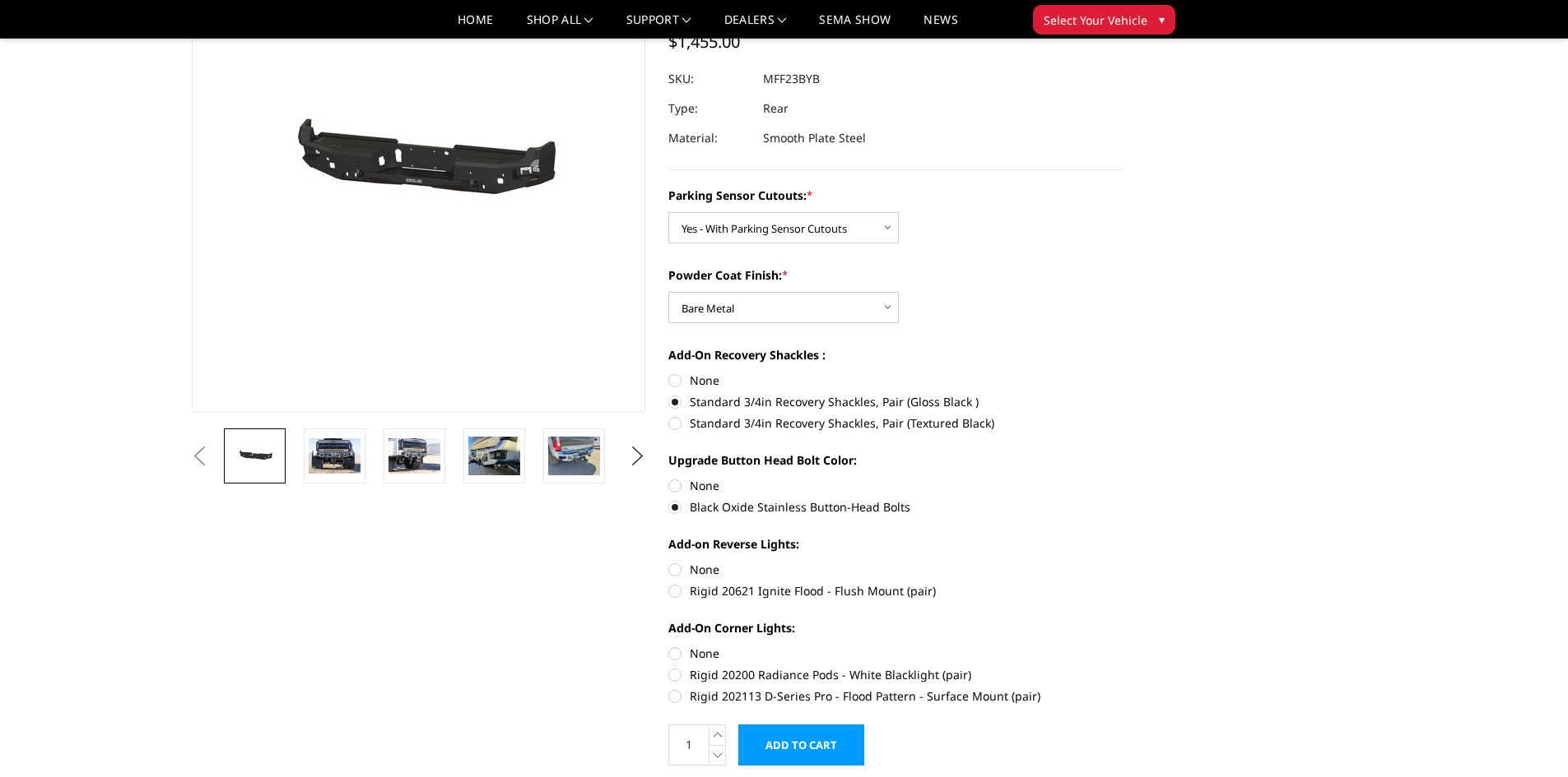
click at [672, 590] on label "Rigid 20621 Ignite Flood - Flush Mount (pair)" at bounding box center [896, 590] width 454 height 17
click at [1123, 561] on input "Rigid 20621 Ignite Flood - Flush Mount (pair)" at bounding box center [1123, 561] width 1 height 1
radio input "true"
click at [679, 698] on label "Rigid 202113 D-Series Pro - Flood Pattern - Surface Mount (pair)" at bounding box center [896, 696] width 454 height 17
click at [1123, 667] on input "Rigid 202113 D-Series Pro - Flood Pattern - Surface Mount (pair)" at bounding box center [1123, 666] width 1 height 1
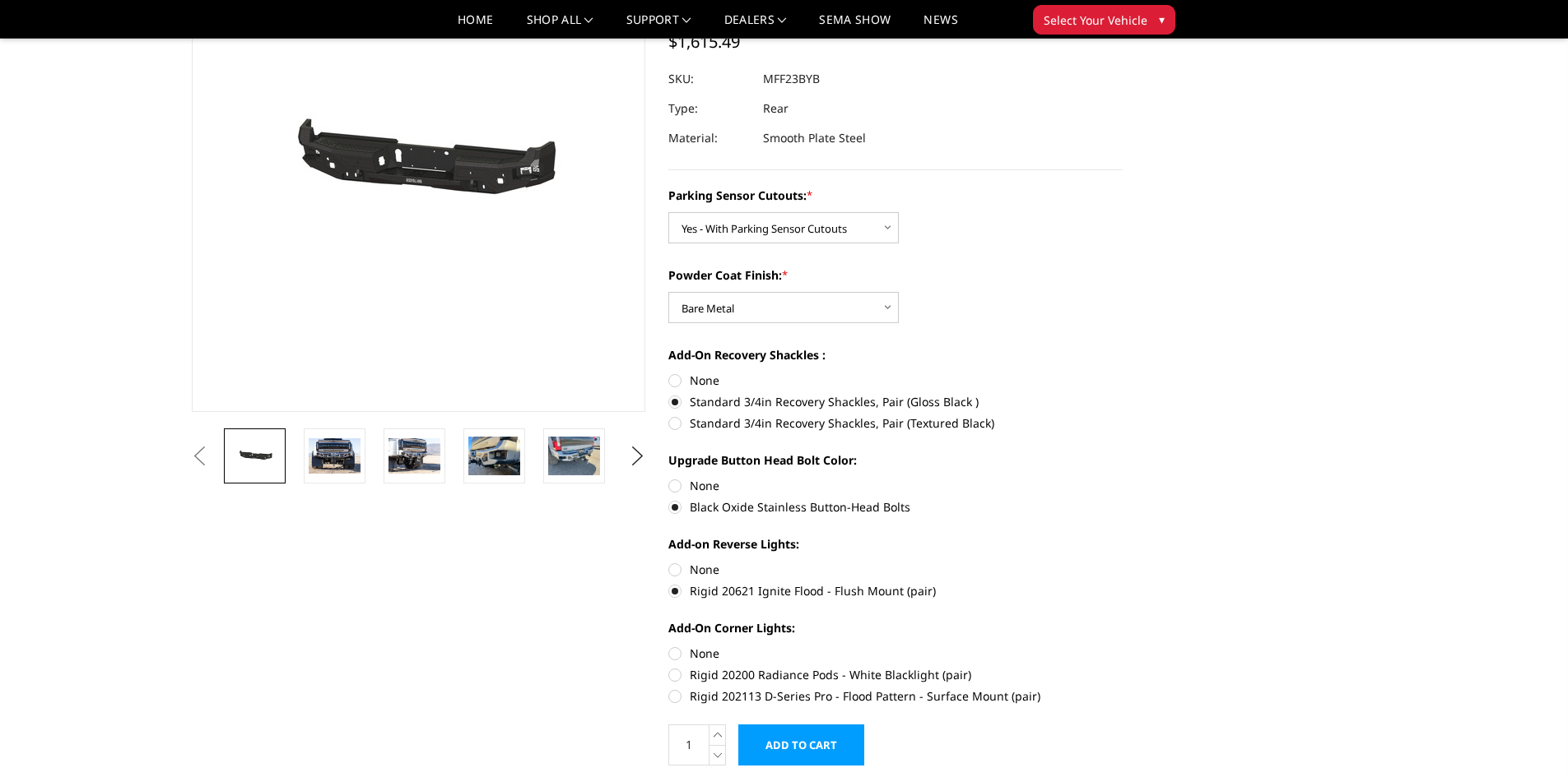
radio input "true"
click at [799, 746] on input "Add to Cart" at bounding box center [801, 746] width 126 height 41
